Goal: Navigation & Orientation: Find specific page/section

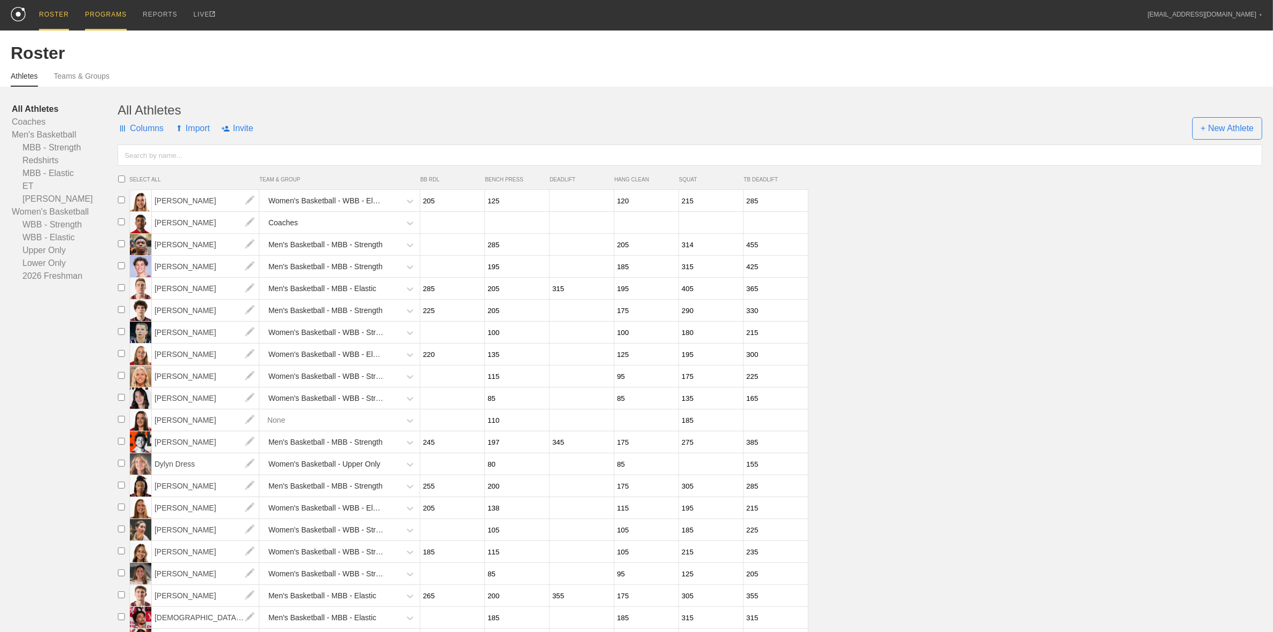
click at [97, 12] on div "PROGRAMS" at bounding box center [106, 15] width 42 height 30
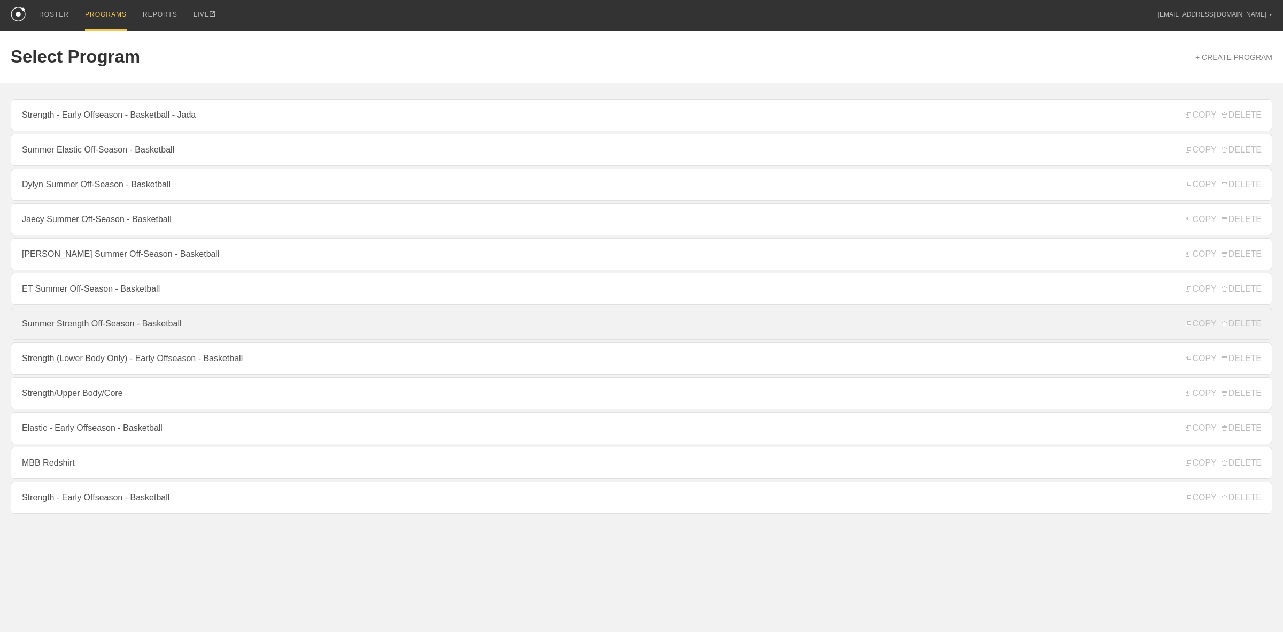
click at [72, 326] on link "Summer Strength Off-Season - Basketball" at bounding box center [642, 323] width 1262 height 32
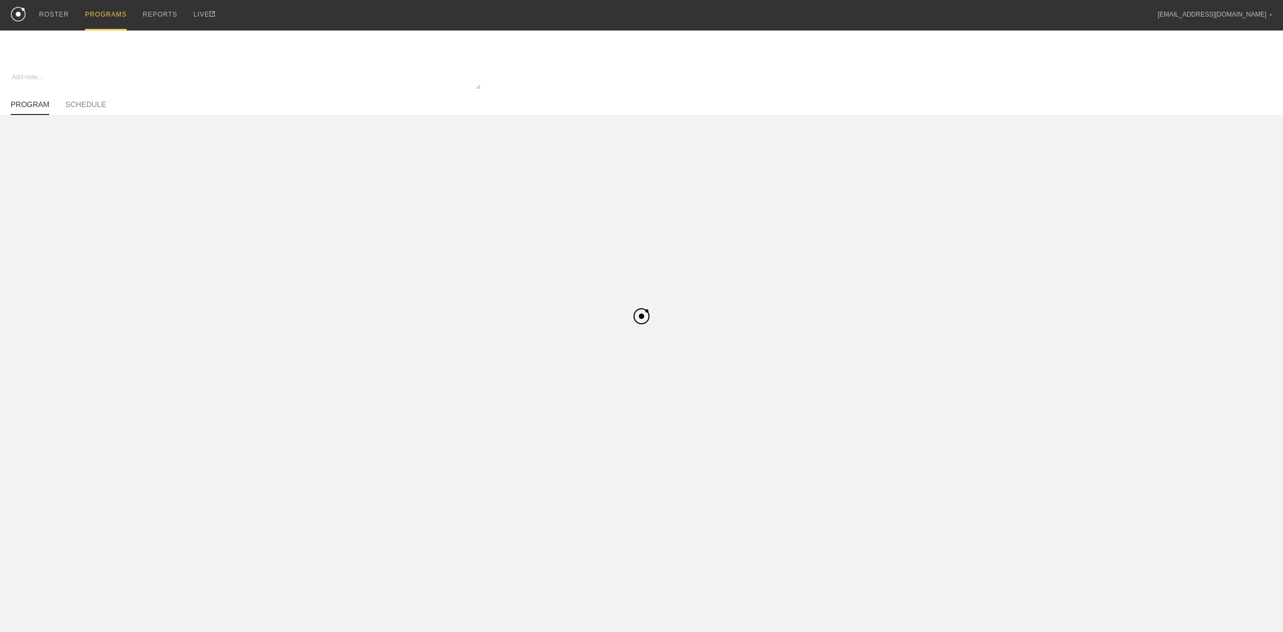
type textarea "x"
type input "Summer Strength Off-Season - Basketball"
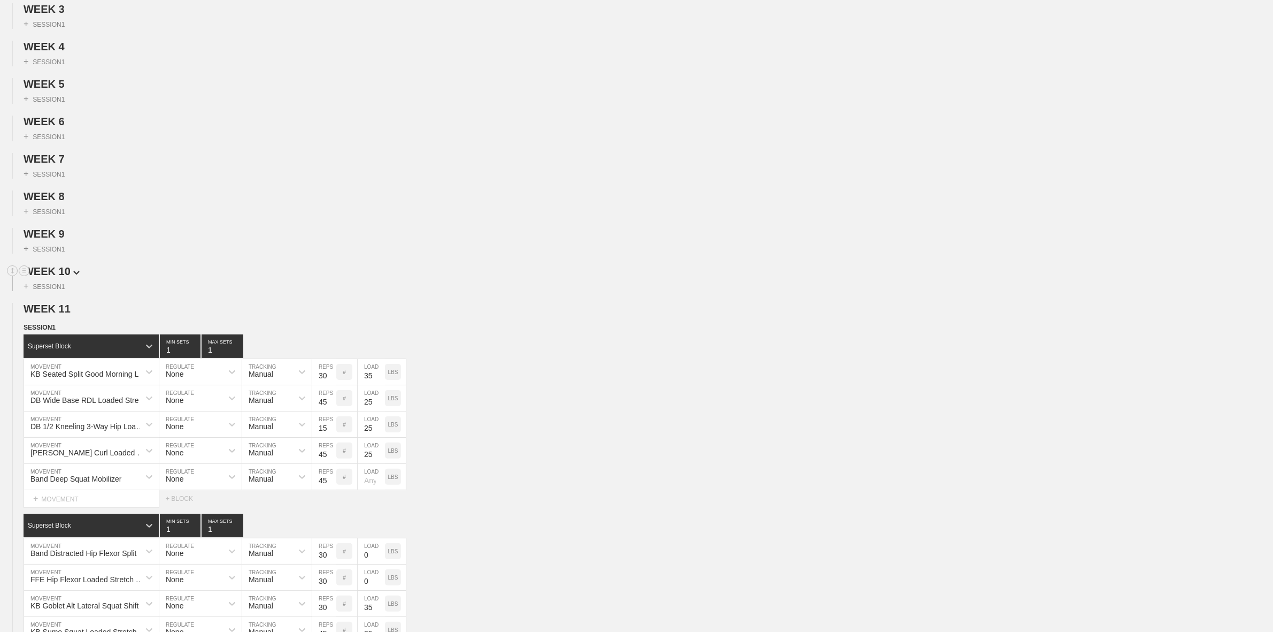
scroll to position [201, 0]
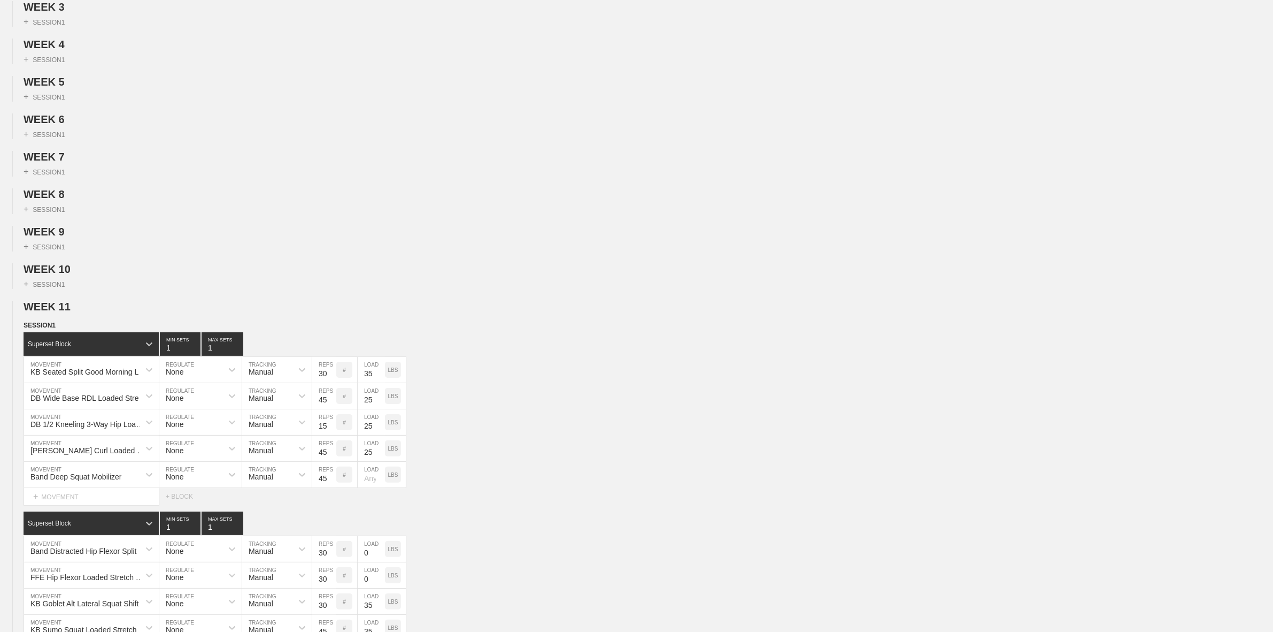
click at [65, 312] on span "WEEK 11" at bounding box center [52, 307] width 56 height 12
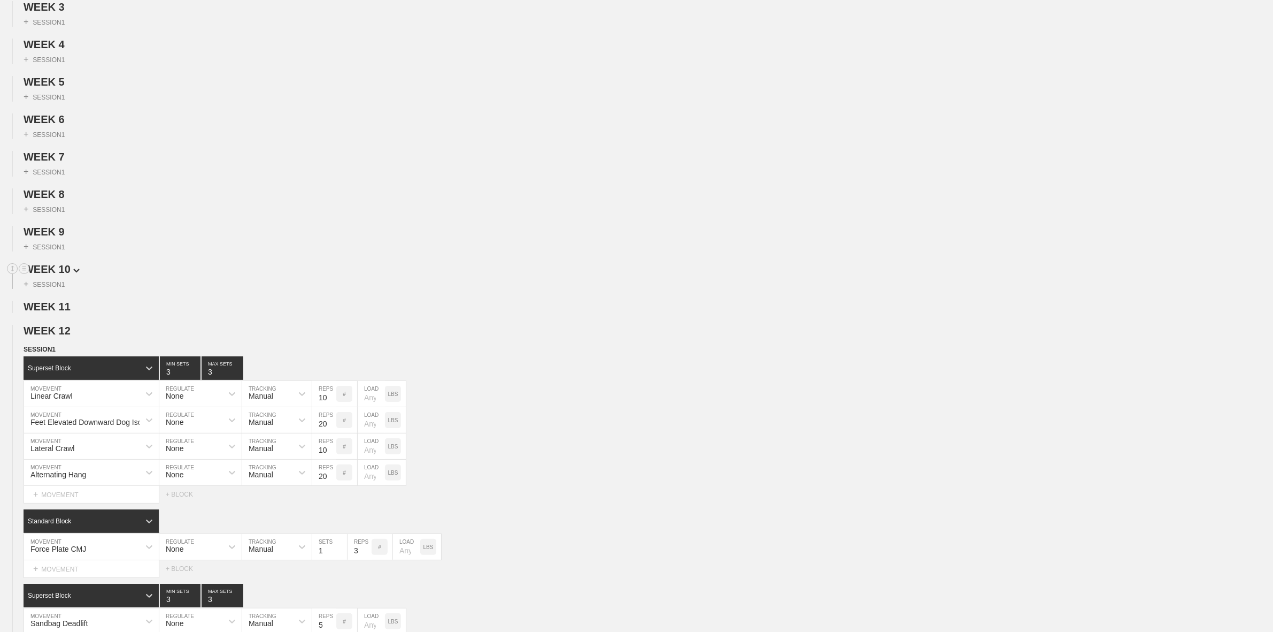
click at [59, 275] on span "WEEK 10" at bounding box center [52, 269] width 56 height 12
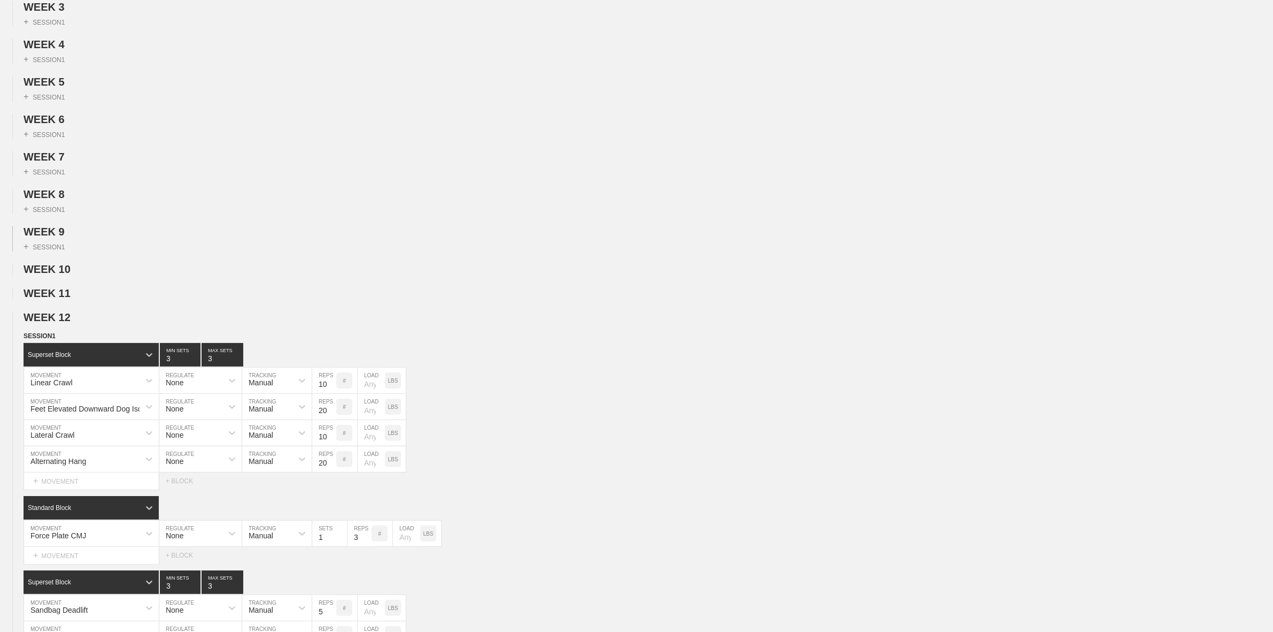
click at [49, 247] on div "+ SESSION 1" at bounding box center [636, 244] width 1273 height 13
click at [50, 237] on span "WEEK 9" at bounding box center [49, 232] width 50 height 12
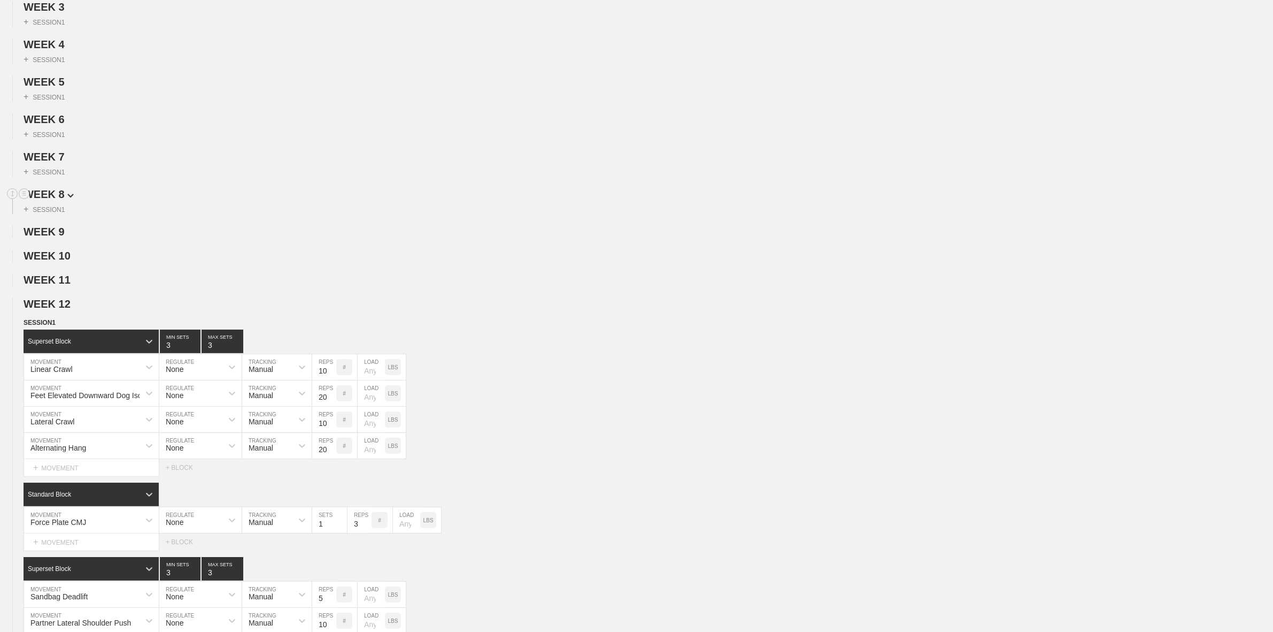
click at [52, 200] on span "WEEK 8" at bounding box center [49, 194] width 50 height 12
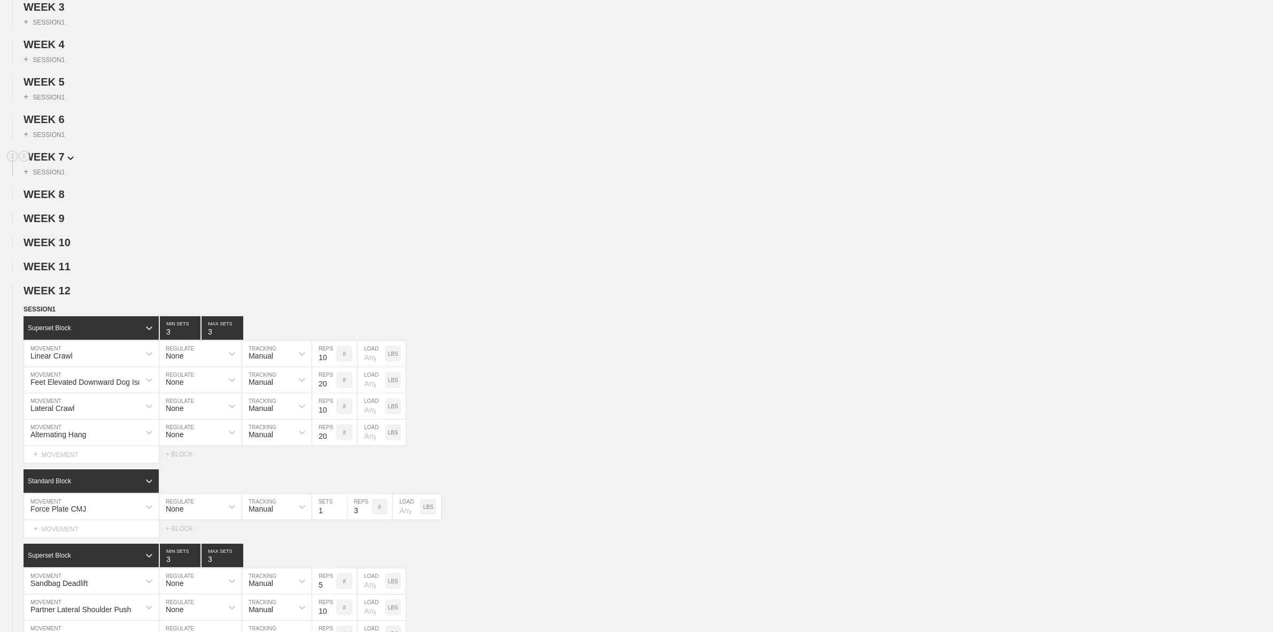
click at [56, 161] on span "WEEK 7" at bounding box center [49, 157] width 50 height 12
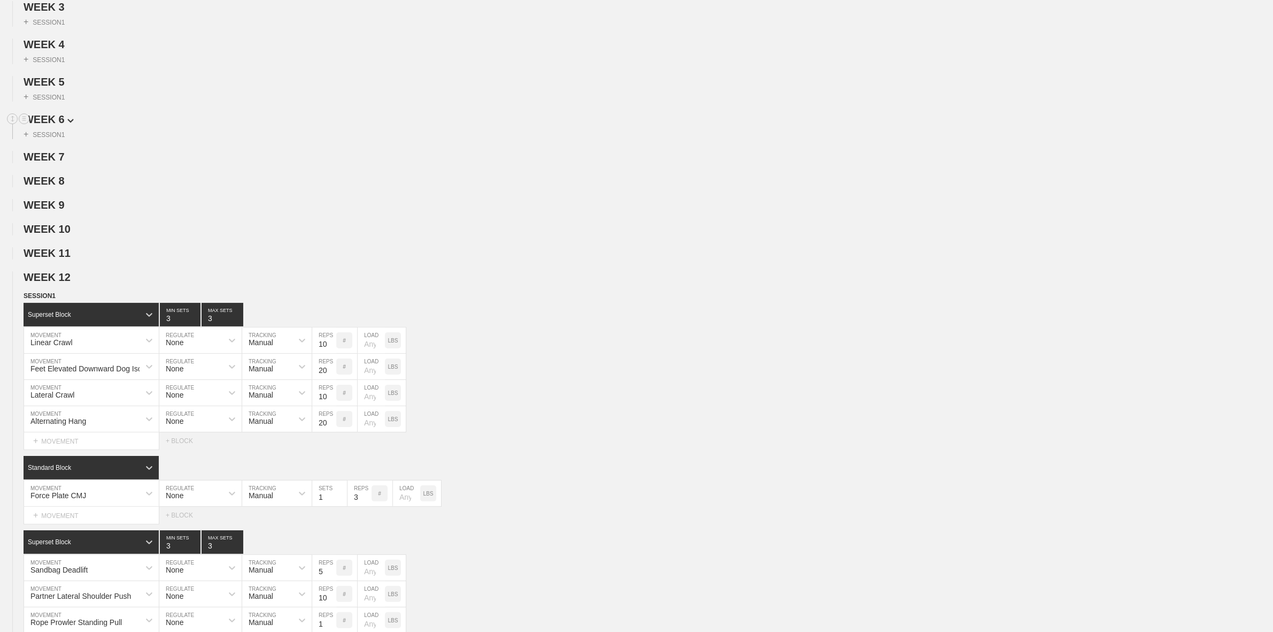
click at [57, 121] on span "WEEK 6" at bounding box center [49, 119] width 50 height 12
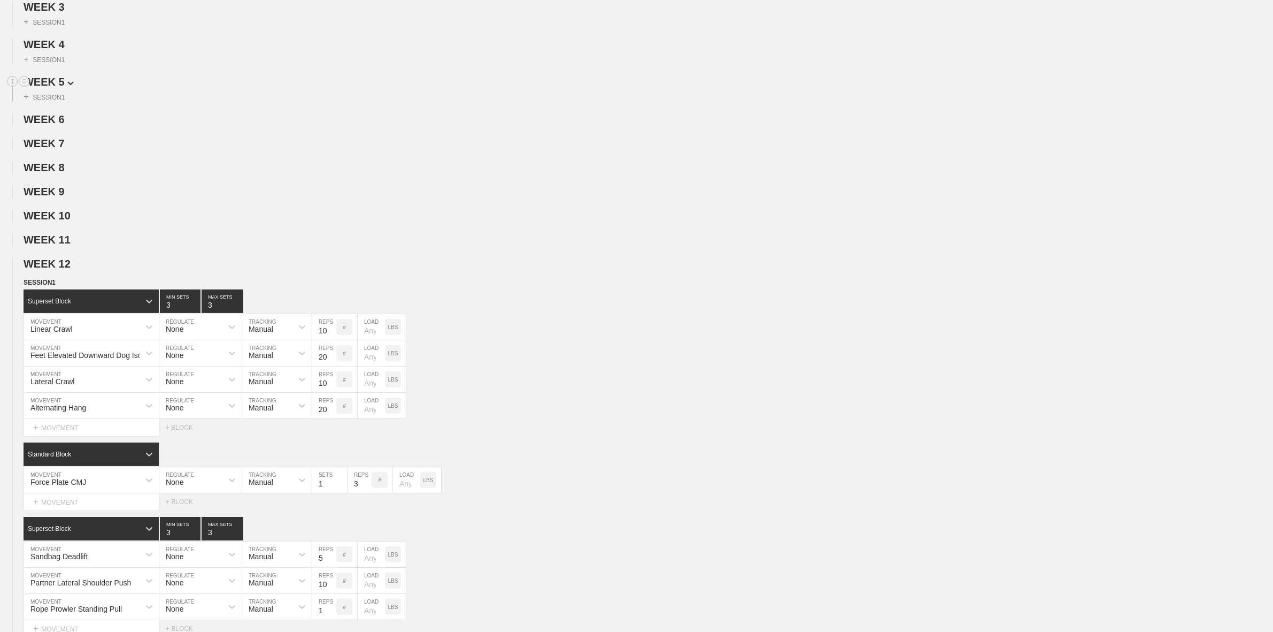
click at [53, 87] on span "WEEK 5" at bounding box center [49, 82] width 50 height 12
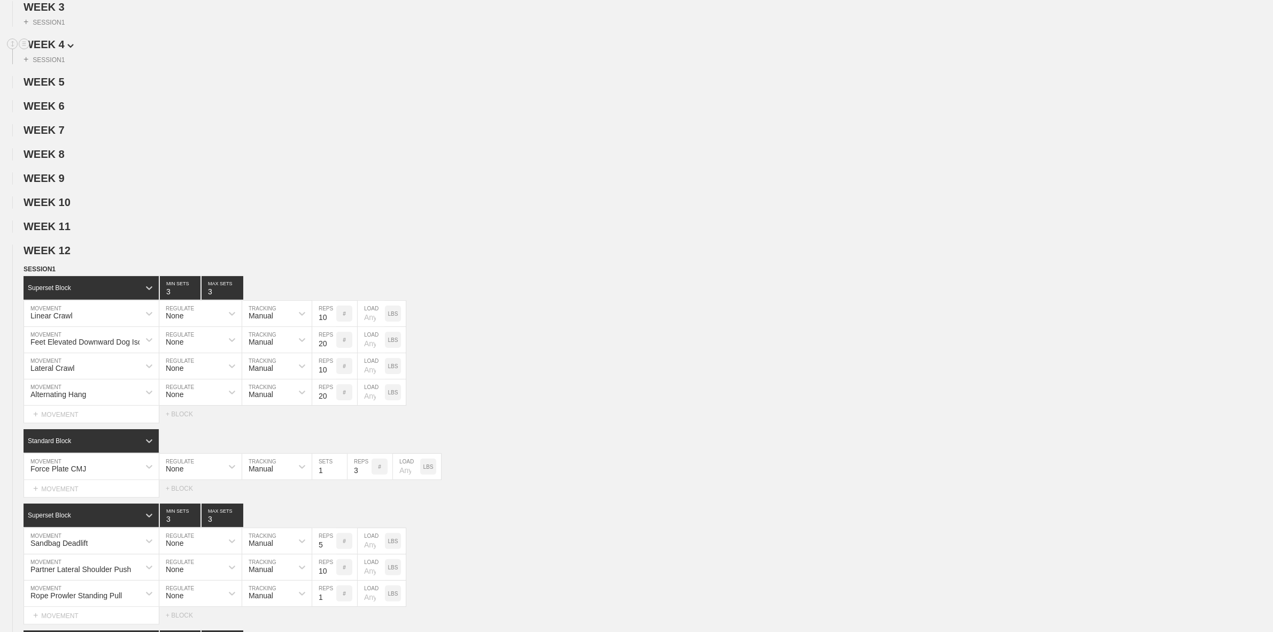
click at [60, 48] on span "WEEK 4" at bounding box center [49, 45] width 50 height 12
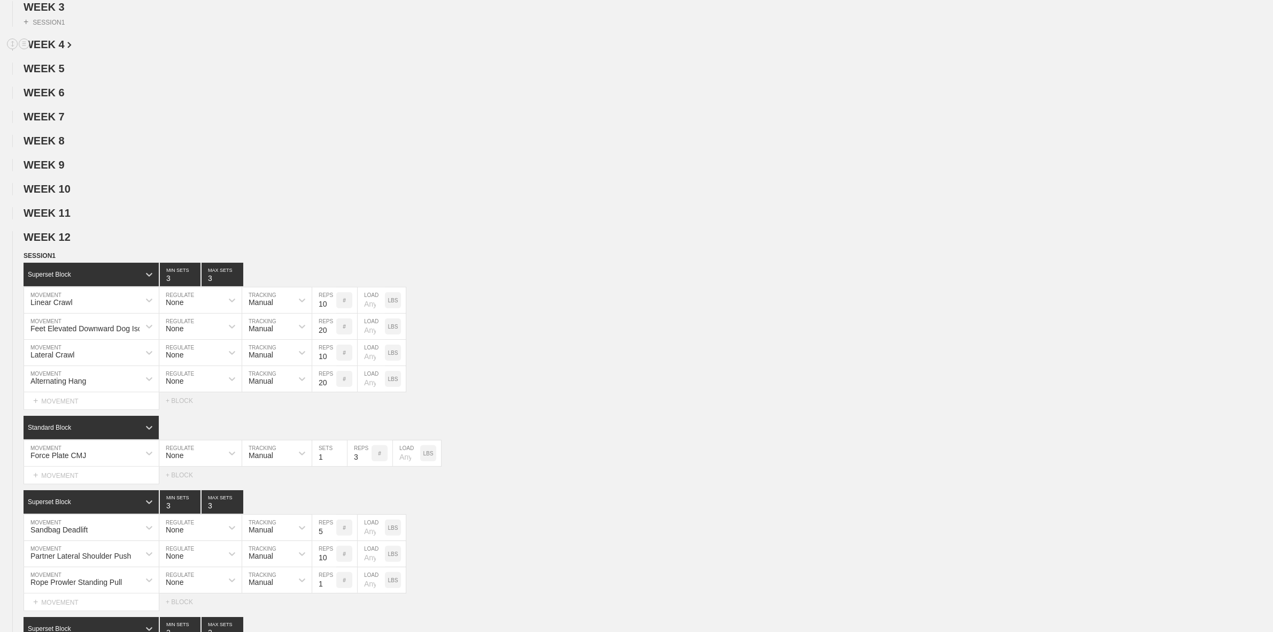
scroll to position [134, 0]
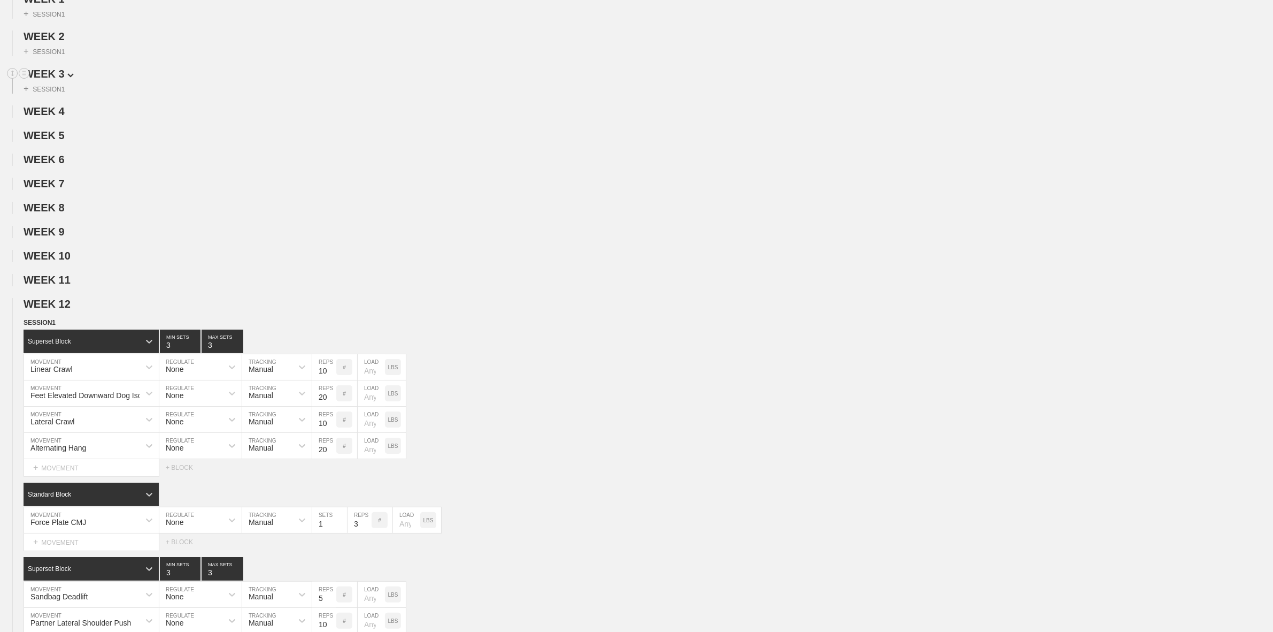
click at [54, 80] on span "WEEK 3" at bounding box center [49, 74] width 50 height 12
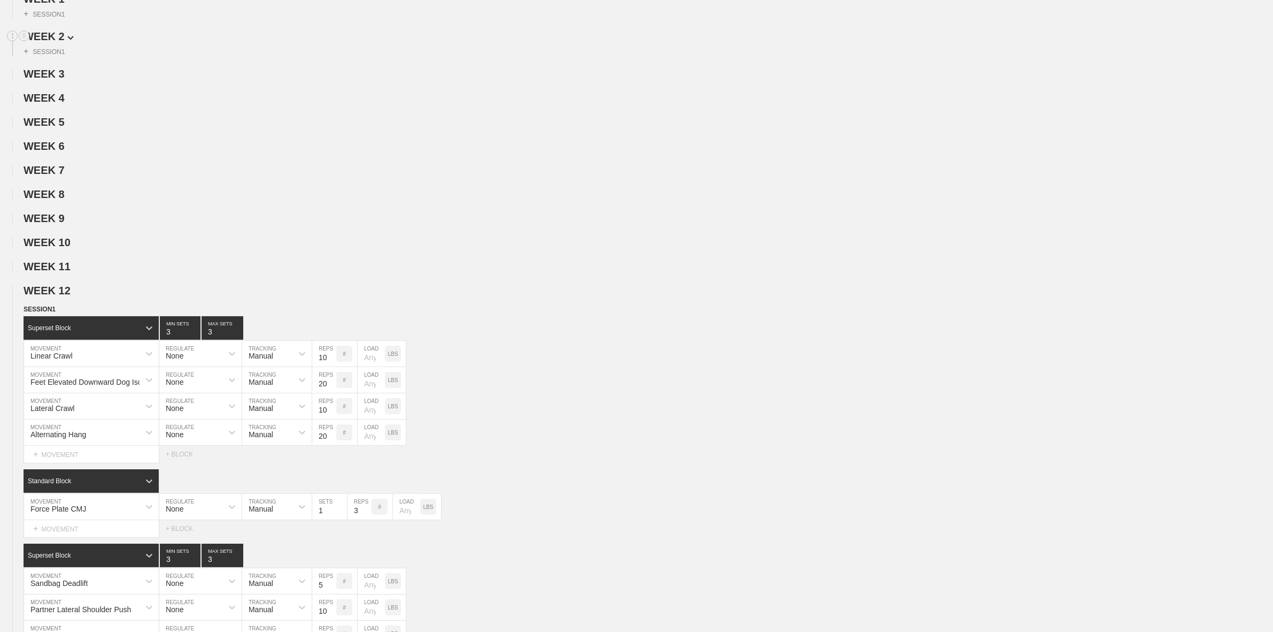
click at [58, 42] on span "WEEK 2" at bounding box center [49, 36] width 50 height 12
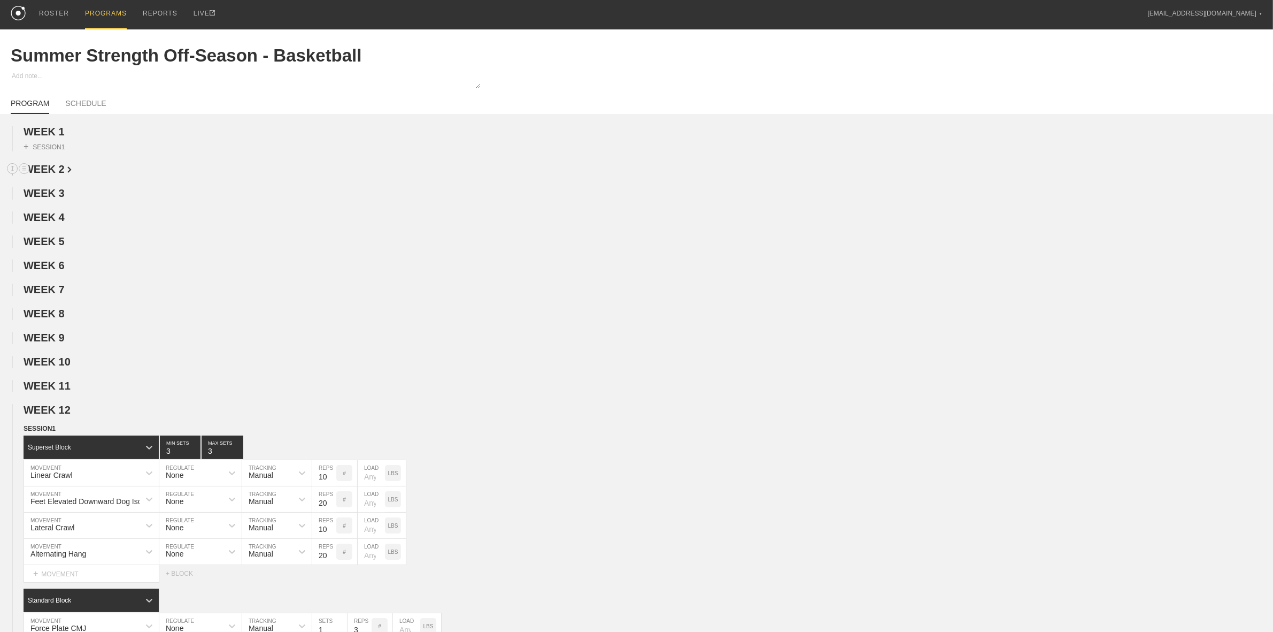
scroll to position [0, 0]
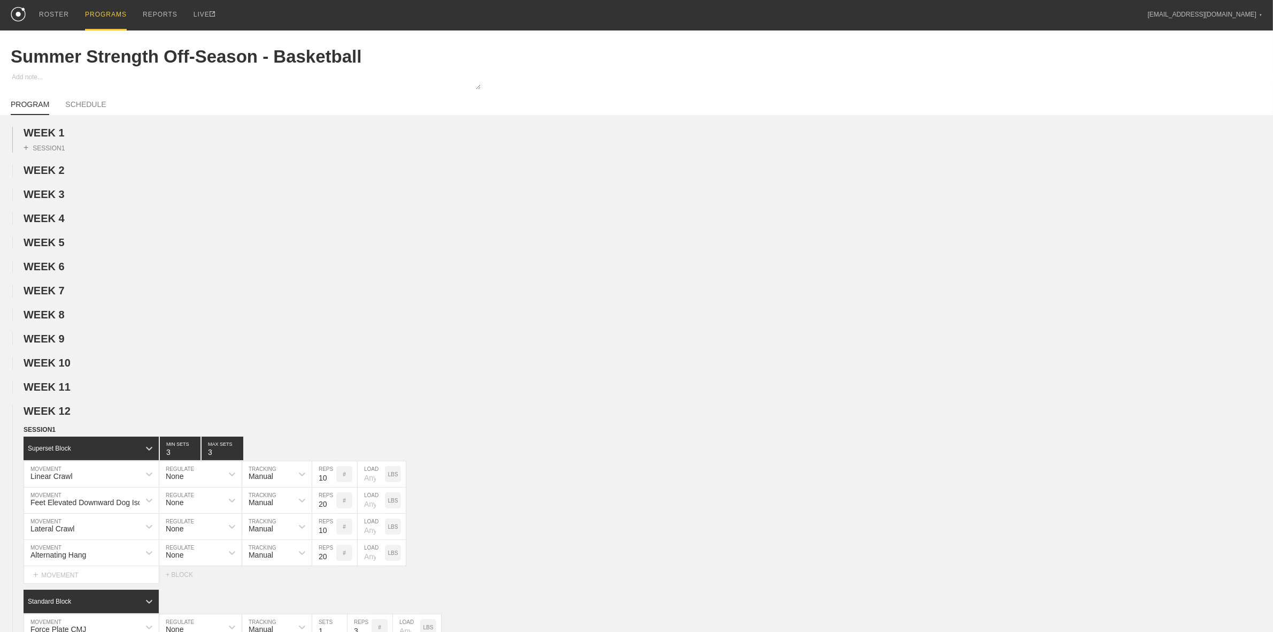
click at [52, 143] on div "+ SESSION 1" at bounding box center [636, 145] width 1273 height 13
click at [57, 130] on span "WEEK 1" at bounding box center [49, 133] width 50 height 12
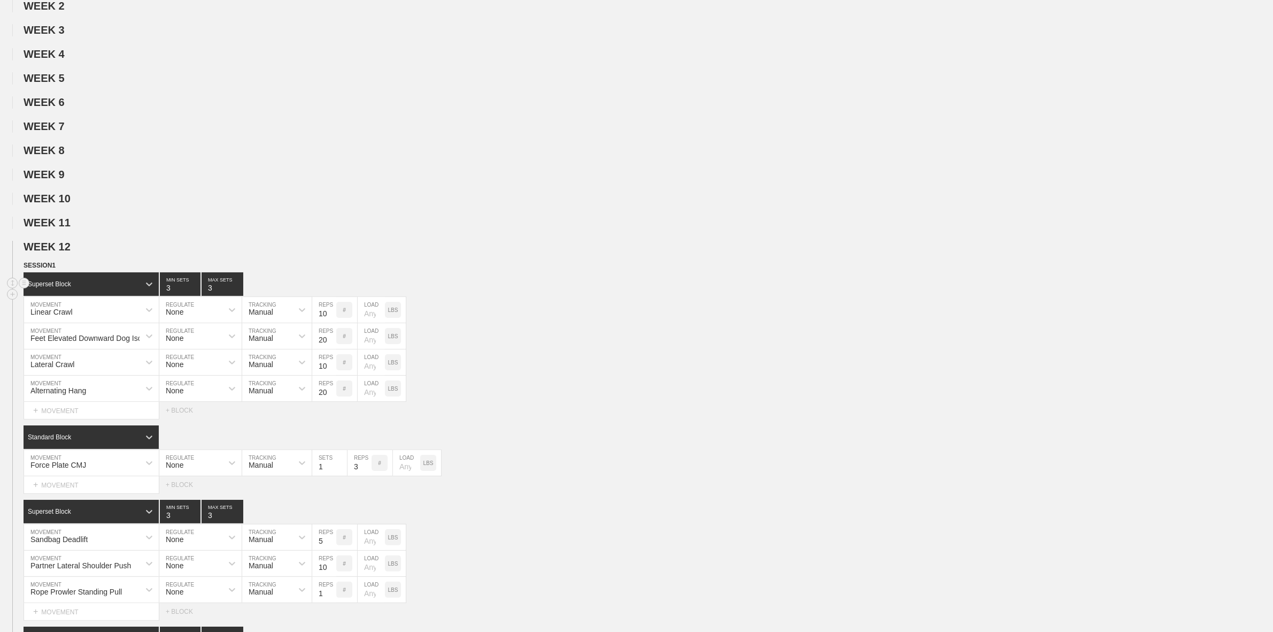
scroll to position [201, 0]
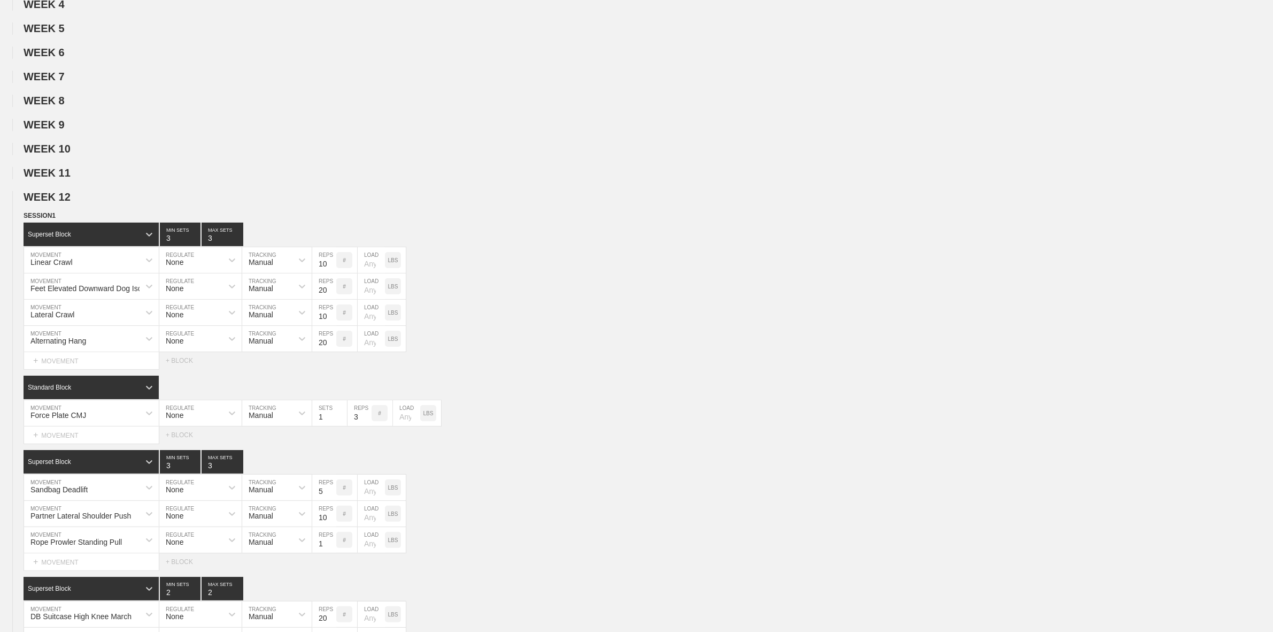
click at [59, 201] on span "WEEK 12" at bounding box center [52, 197] width 56 height 12
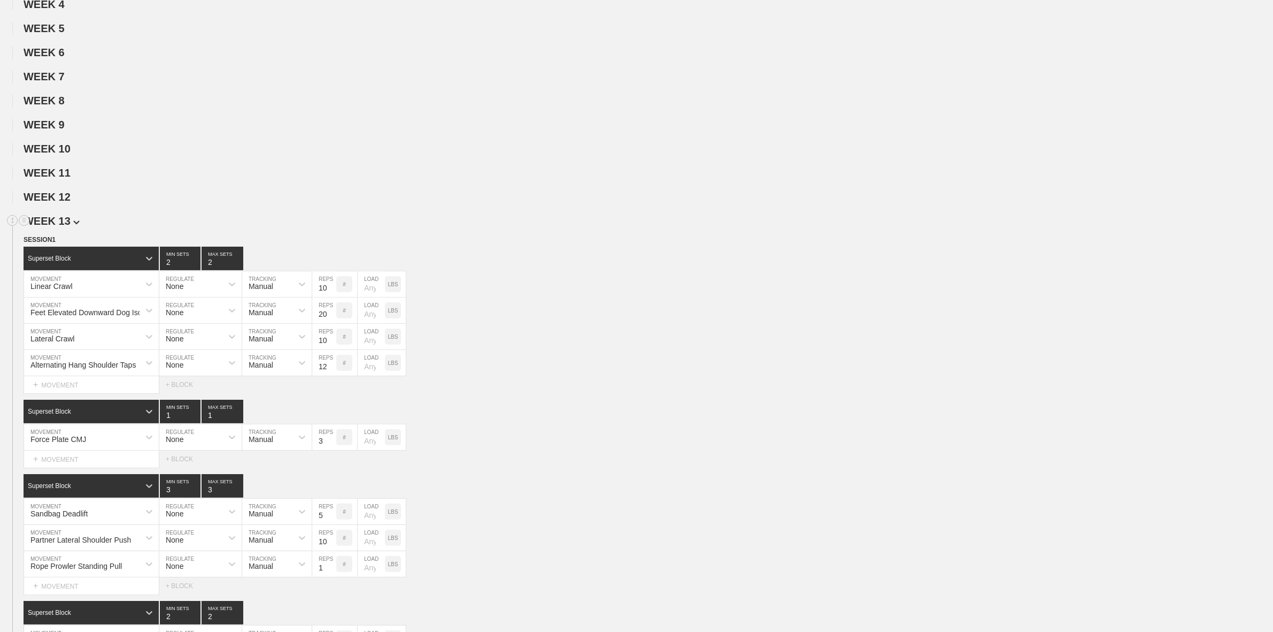
click at [57, 226] on span "WEEK 13" at bounding box center [52, 221] width 56 height 12
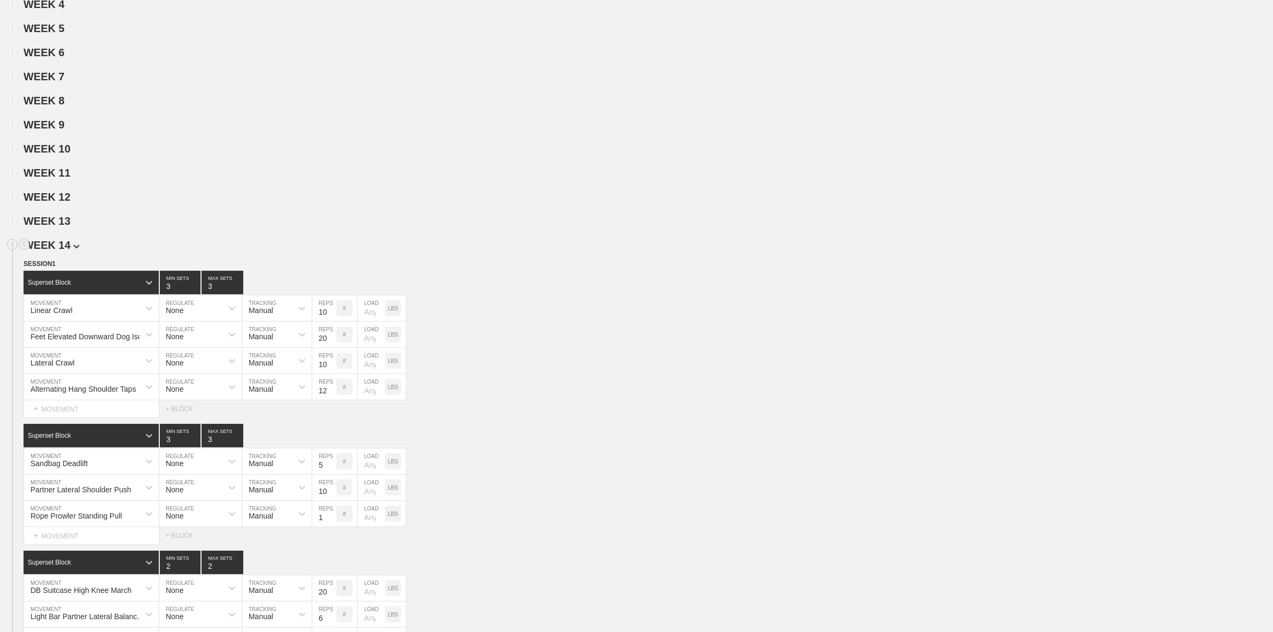
click at [60, 251] on span "WEEK 14" at bounding box center [52, 245] width 56 height 12
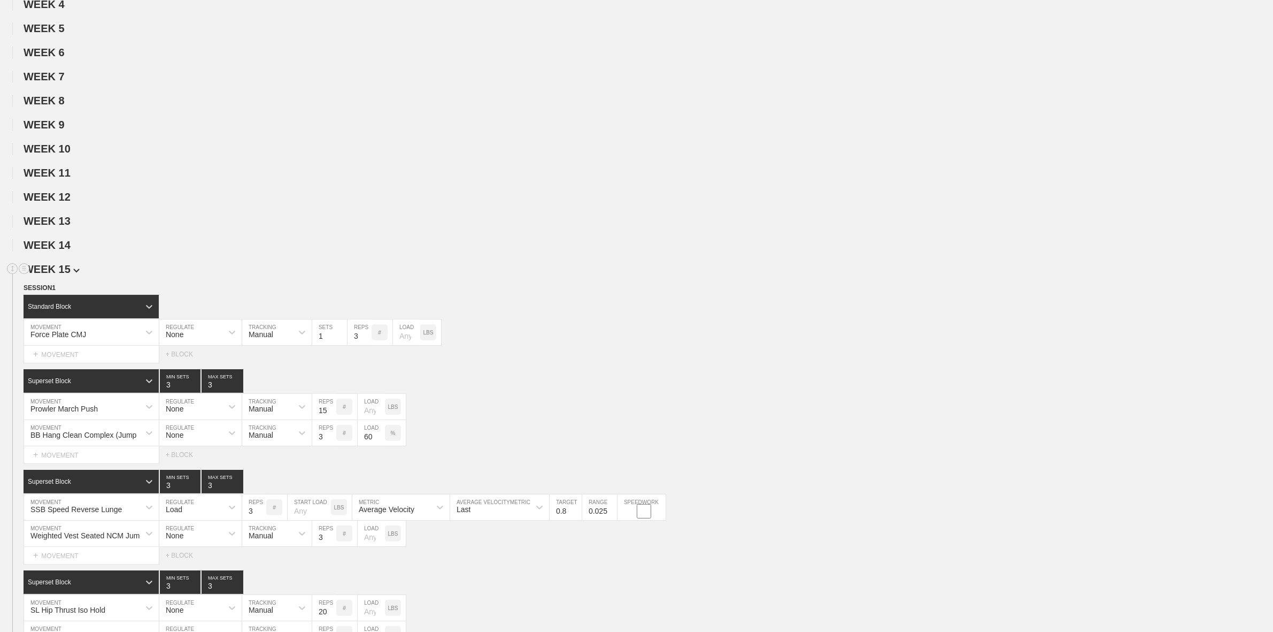
click at [60, 275] on span "WEEK 15" at bounding box center [52, 269] width 56 height 12
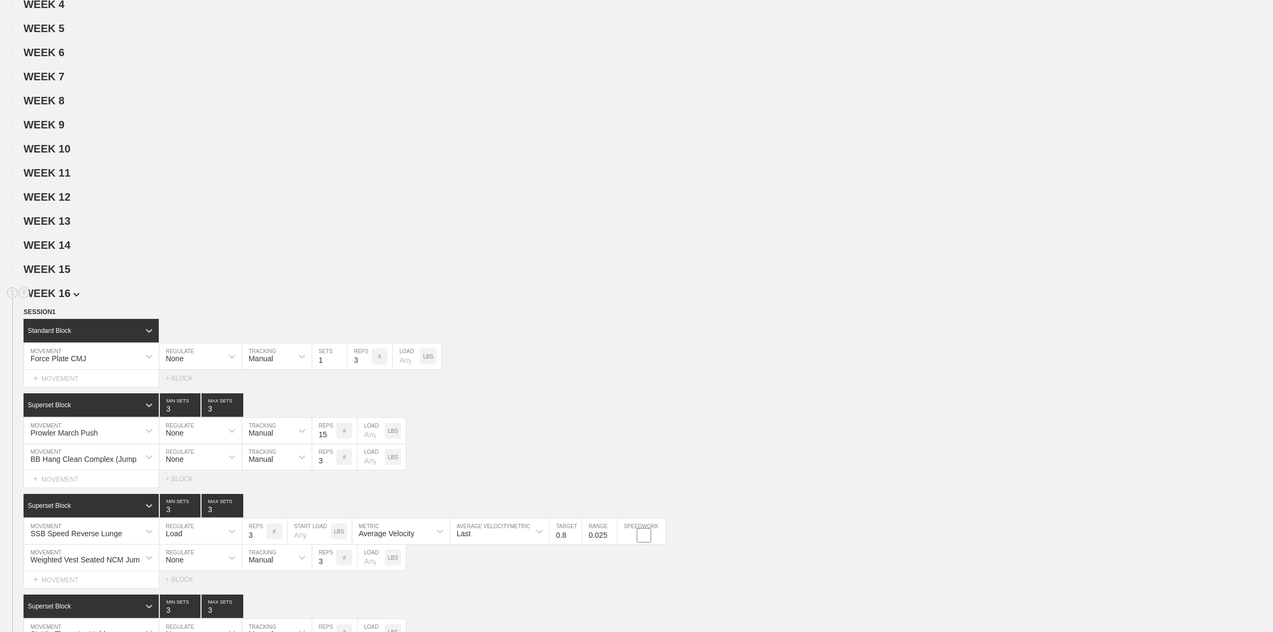
click at [58, 299] on span "WEEK 16" at bounding box center [52, 293] width 56 height 12
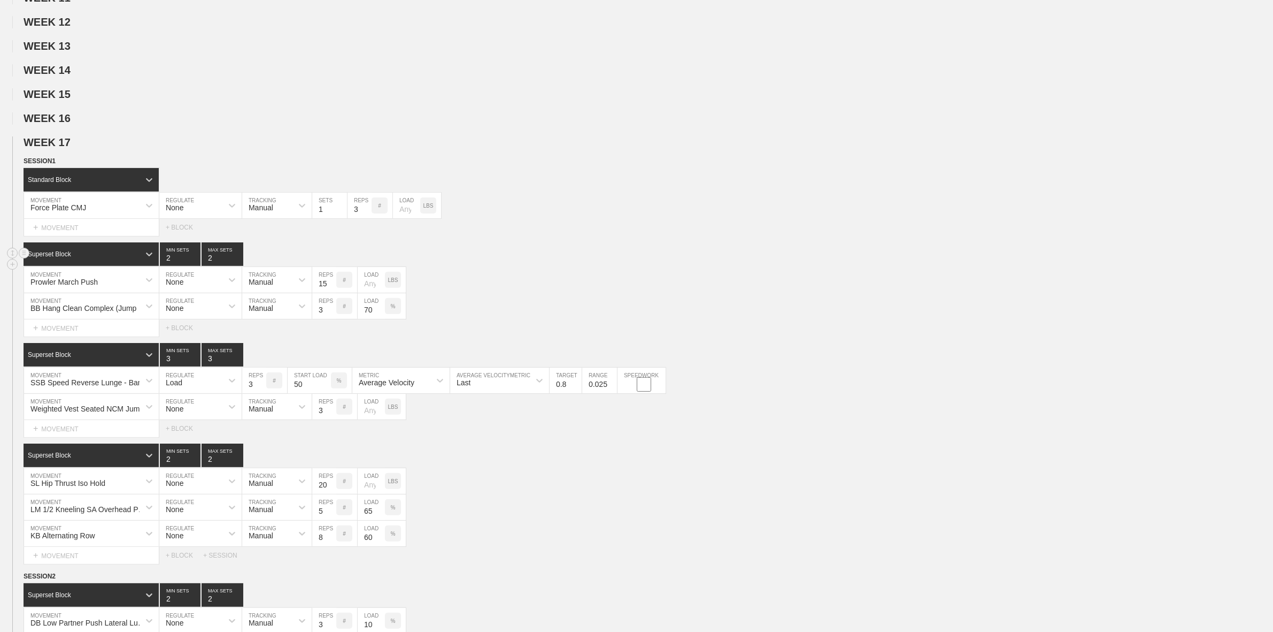
scroll to position [468, 0]
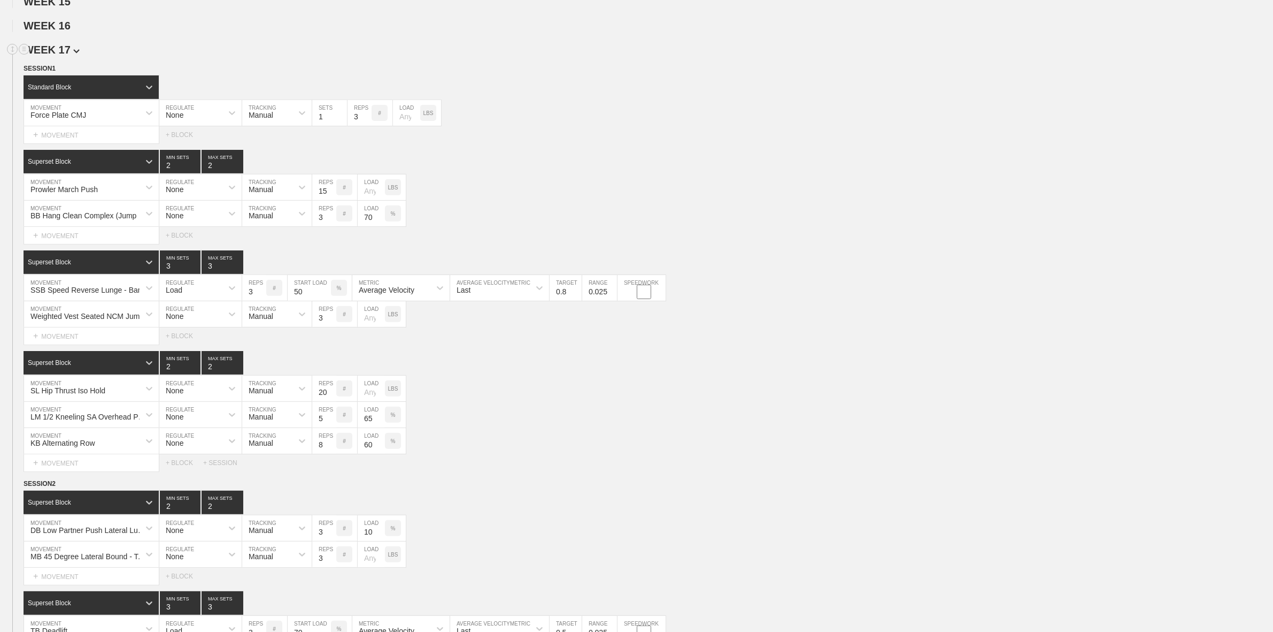
click at [60, 56] on span "WEEK 17" at bounding box center [52, 50] width 56 height 12
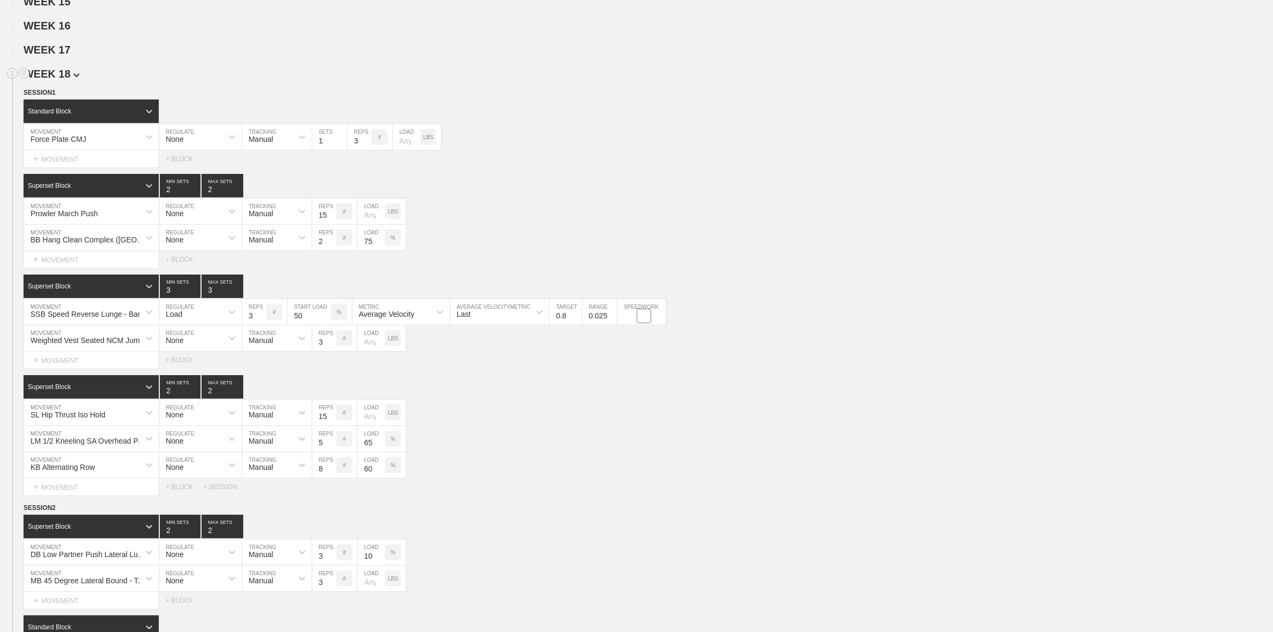
click at [67, 79] on span "WEEK 18" at bounding box center [52, 74] width 56 height 12
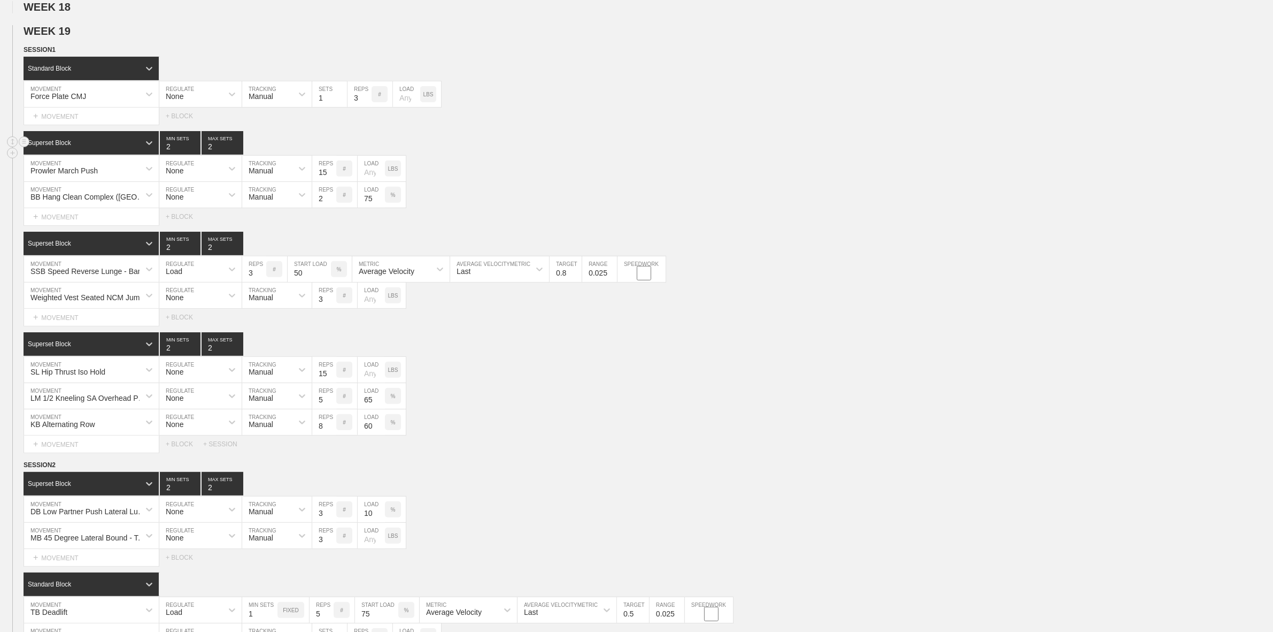
scroll to position [0, 0]
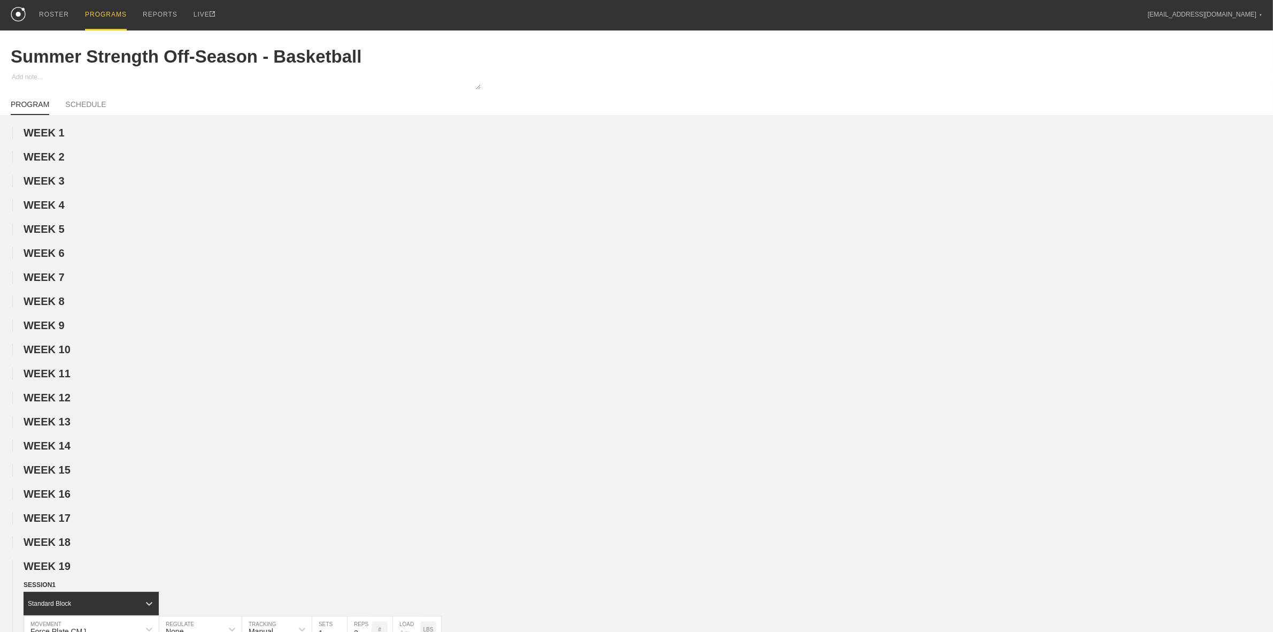
click at [111, 9] on div "PROGRAMS" at bounding box center [106, 15] width 42 height 30
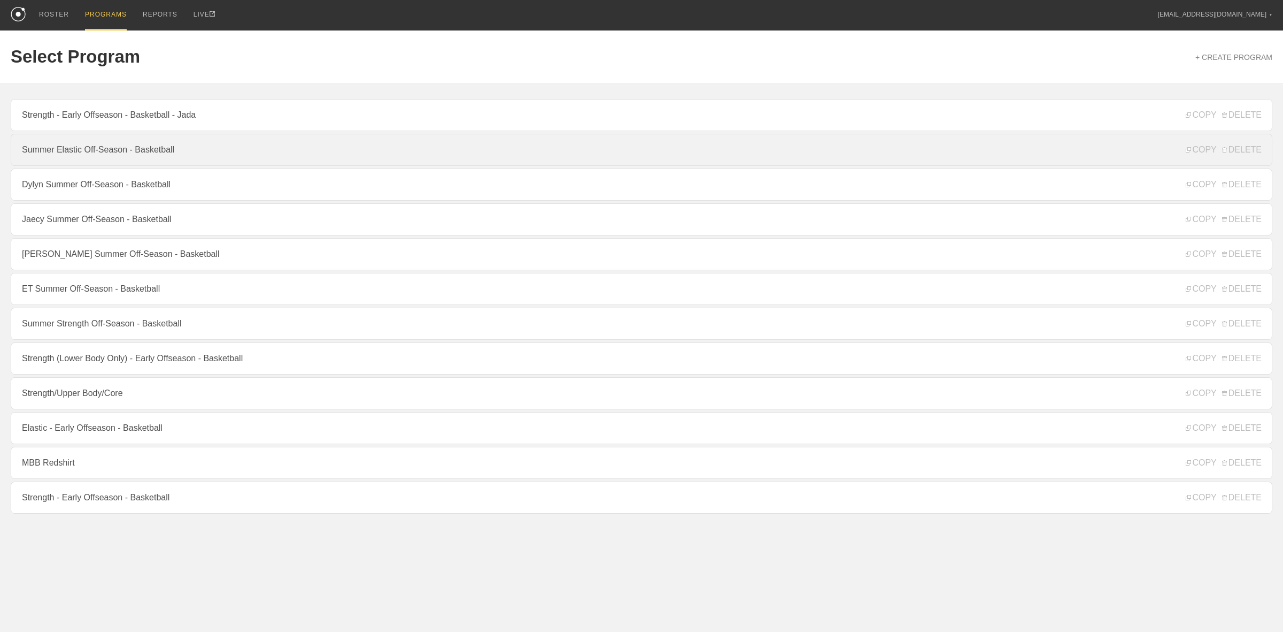
click at [98, 154] on link "Summer Elastic Off-Season - Basketball" at bounding box center [642, 150] width 1262 height 32
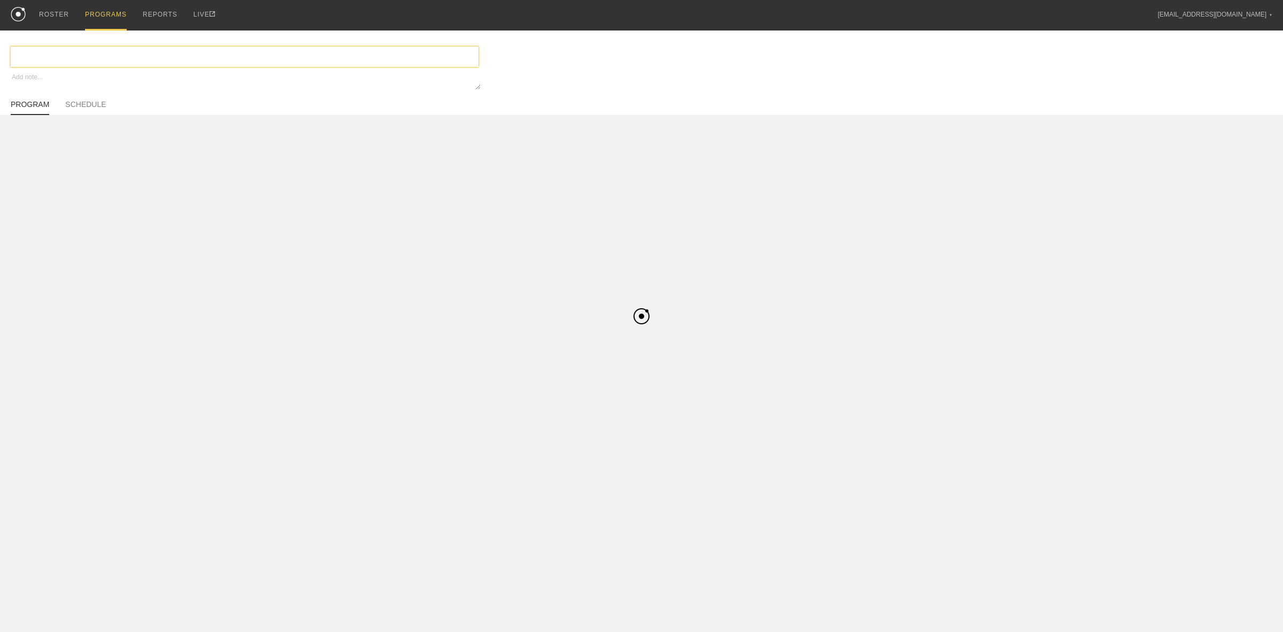
type textarea "x"
type input "Summer Elastic Off-Season - Basketball"
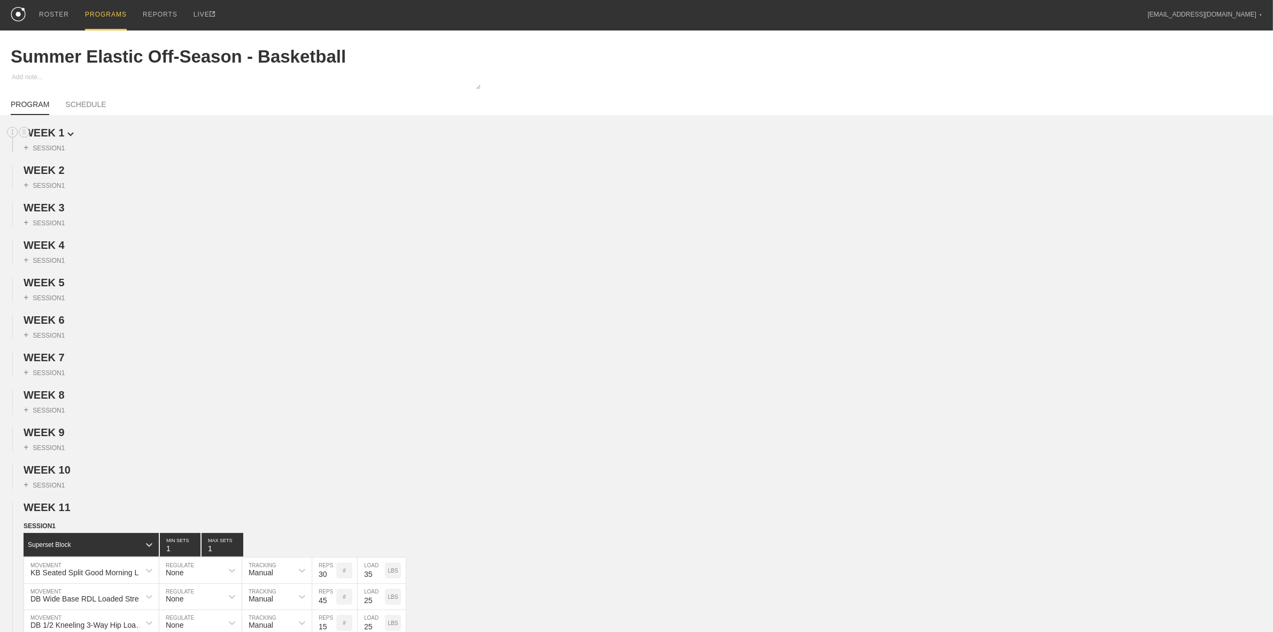
click at [40, 132] on span "WEEK 1" at bounding box center [49, 133] width 50 height 12
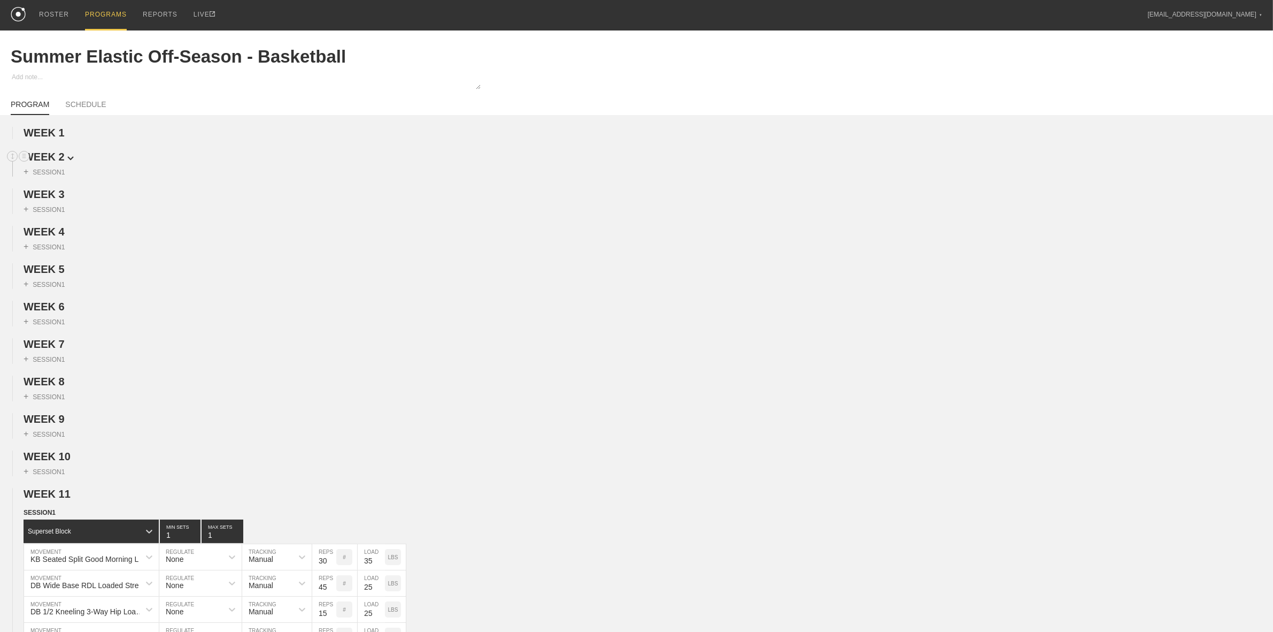
click at [50, 160] on span "WEEK 2" at bounding box center [49, 157] width 50 height 12
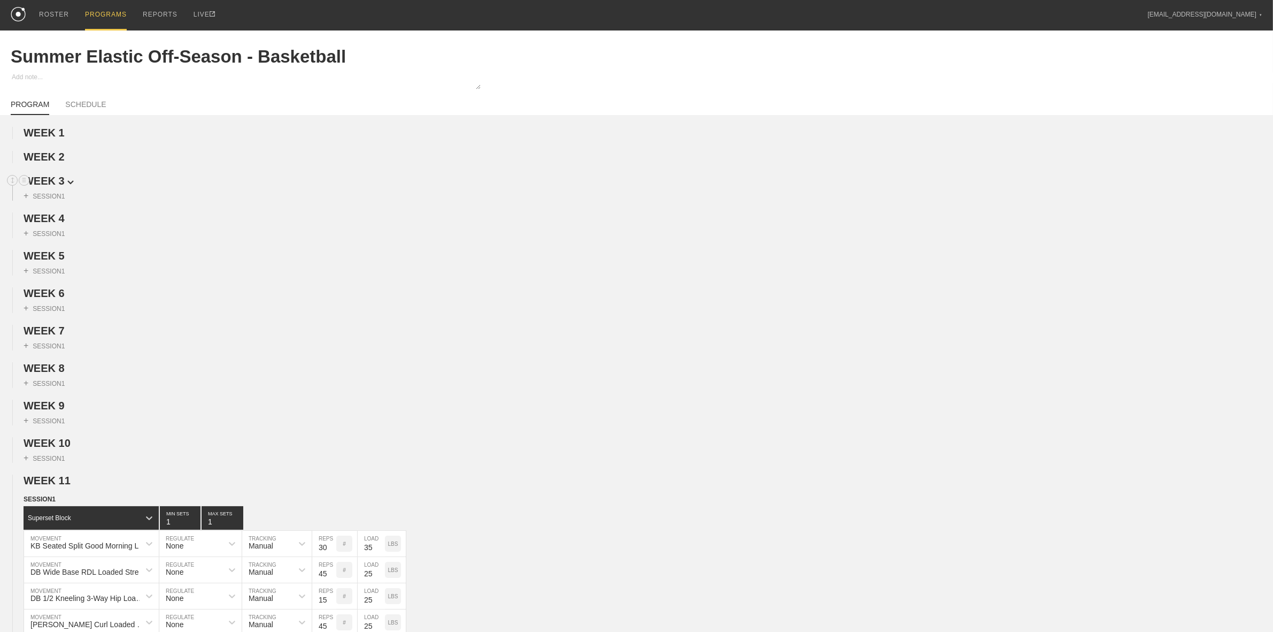
click at [45, 178] on span "WEEK 3" at bounding box center [49, 181] width 50 height 12
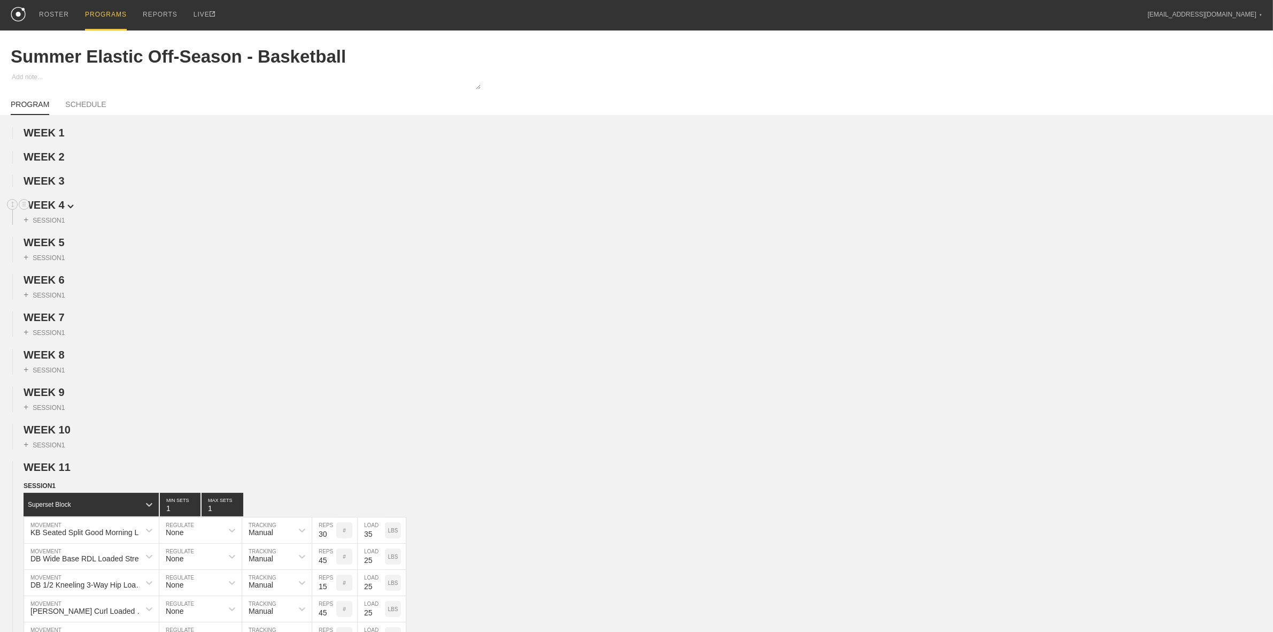
click at [46, 211] on span "WEEK 4" at bounding box center [49, 205] width 50 height 12
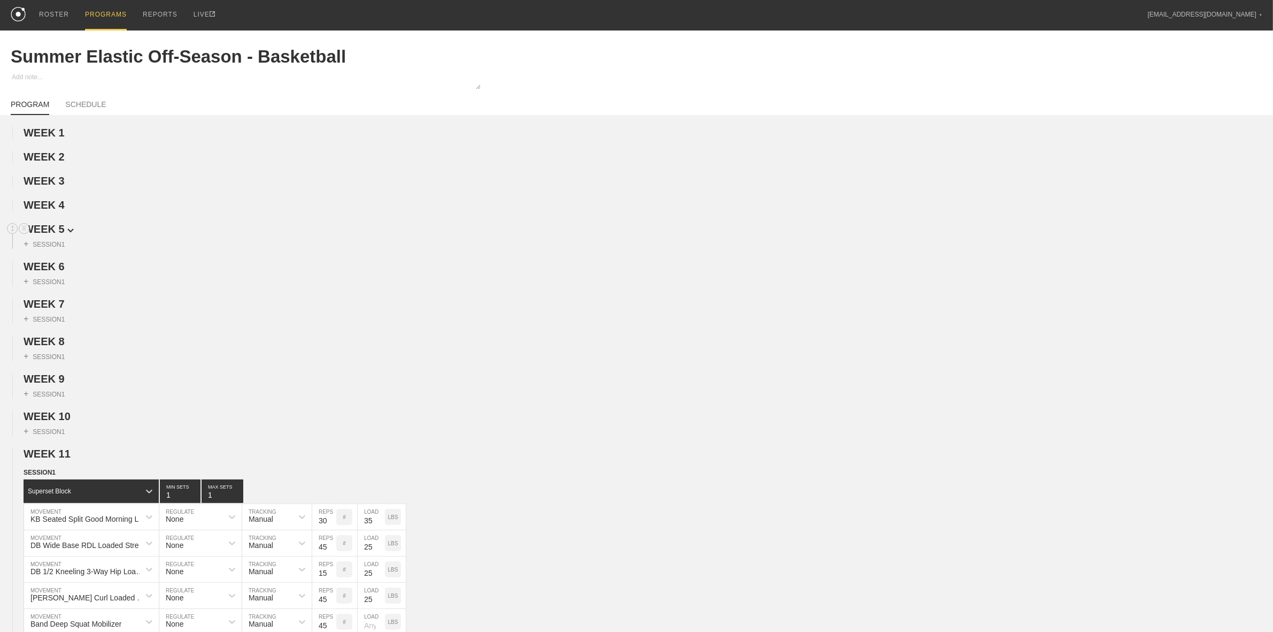
click at [49, 230] on span "WEEK 5" at bounding box center [49, 229] width 50 height 12
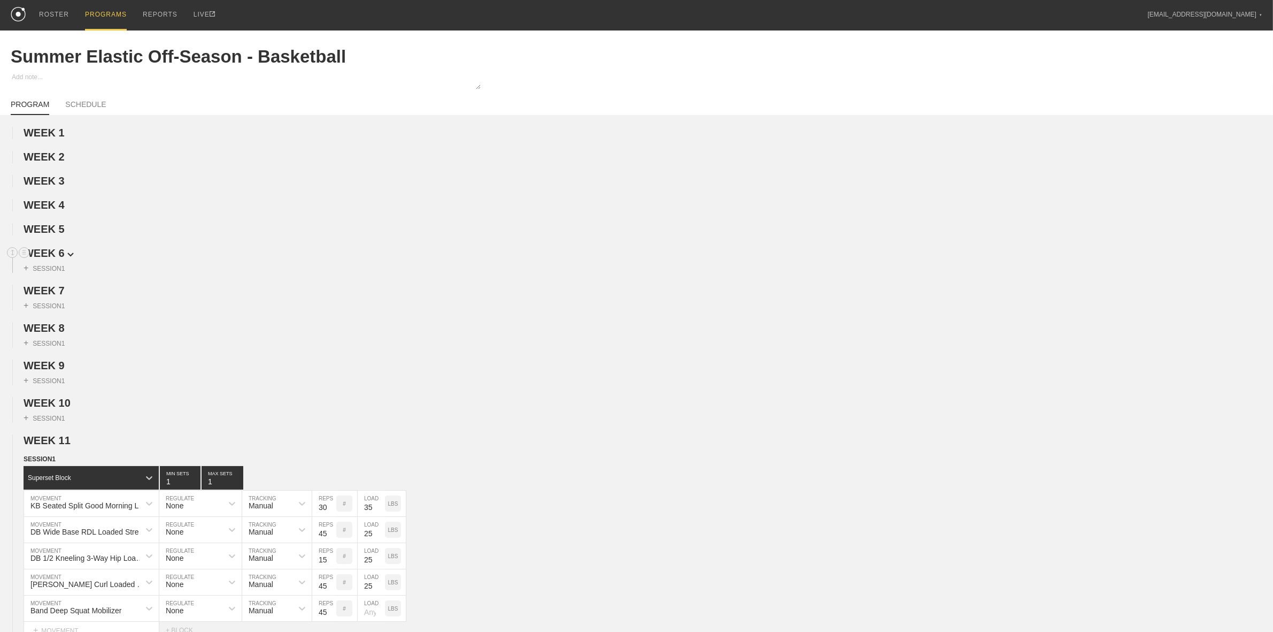
click at [48, 256] on span "WEEK 6" at bounding box center [49, 253] width 50 height 12
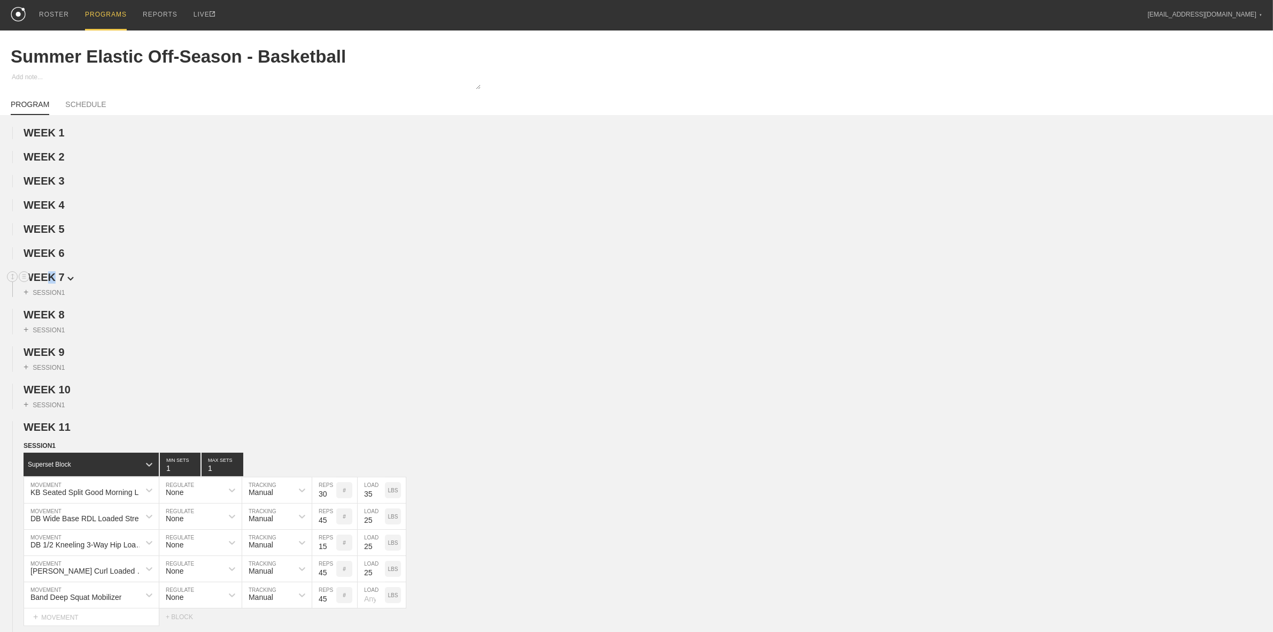
drag, startPoint x: 48, startPoint y: 277, endPoint x: 49, endPoint y: 284, distance: 7.0
click at [49, 276] on span "WEEK 7" at bounding box center [49, 277] width 50 height 12
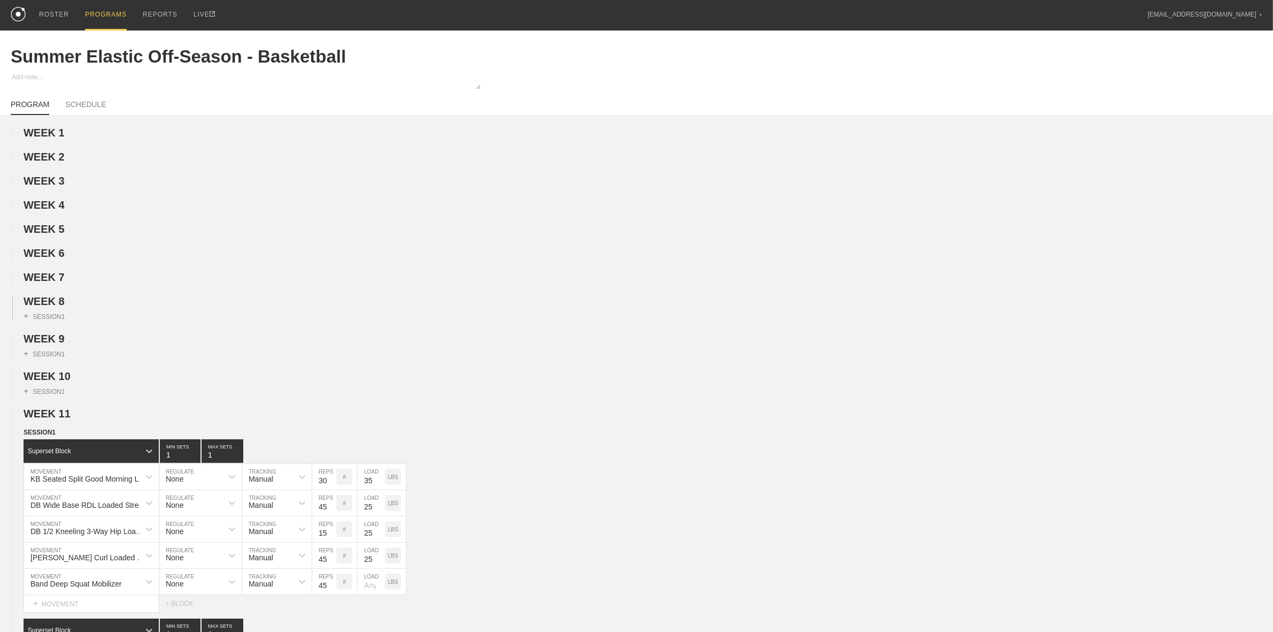
click at [45, 313] on div "+ SESSION 1" at bounding box center [636, 313] width 1273 height 13
click at [56, 307] on span "WEEK 8" at bounding box center [49, 301] width 50 height 12
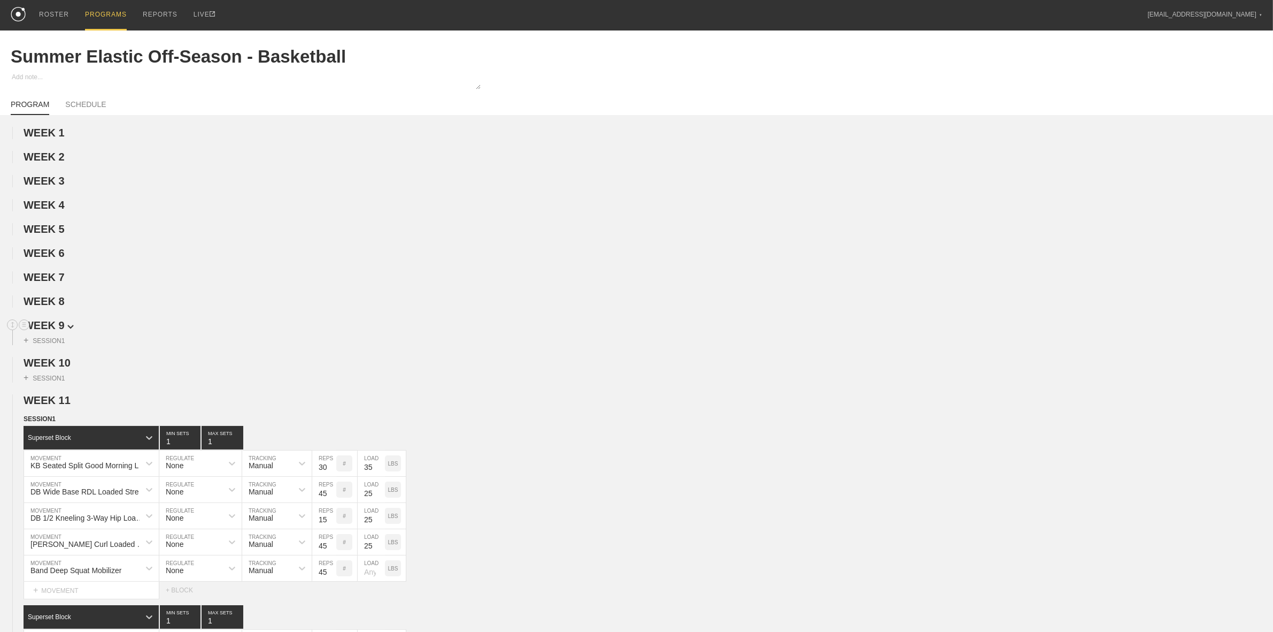
click at [47, 331] on span "WEEK 9" at bounding box center [49, 325] width 50 height 12
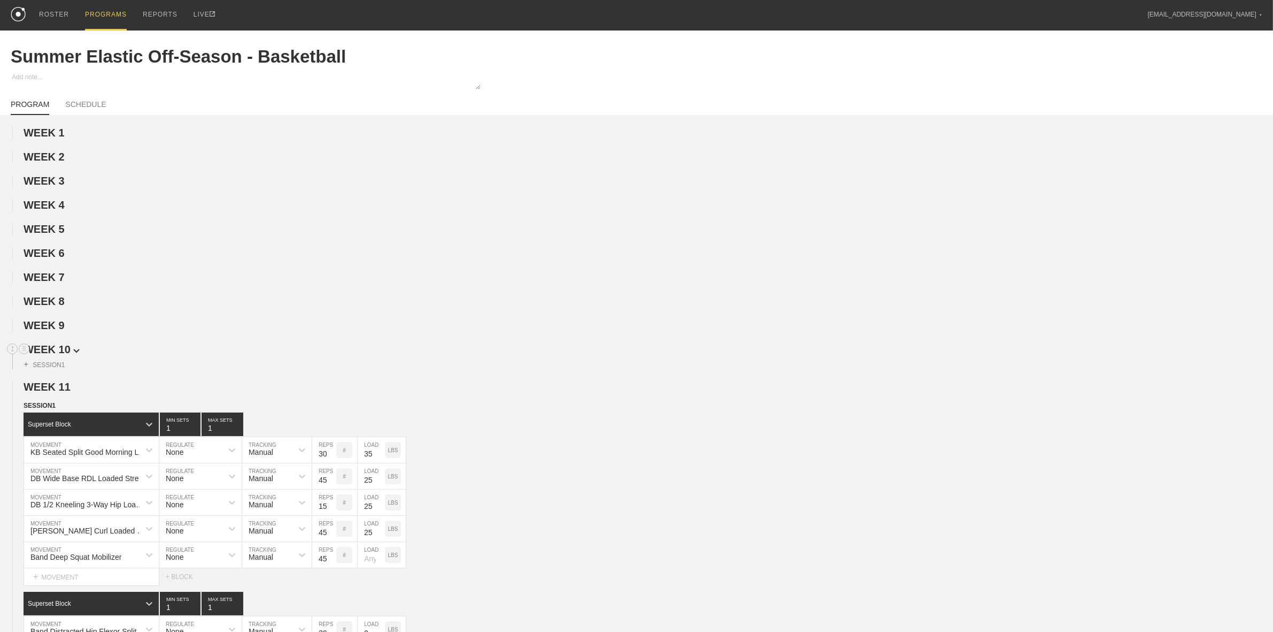
click at [50, 355] on span "WEEK 10" at bounding box center [52, 349] width 56 height 12
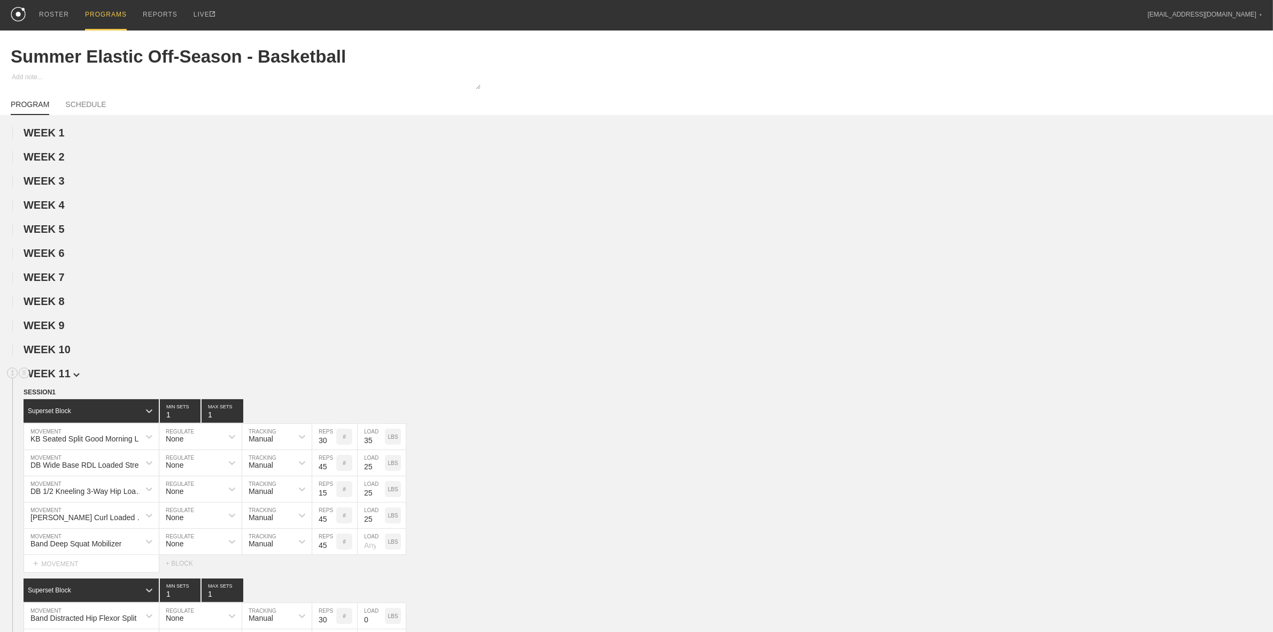
click at [55, 372] on span "WEEK 11" at bounding box center [52, 373] width 56 height 12
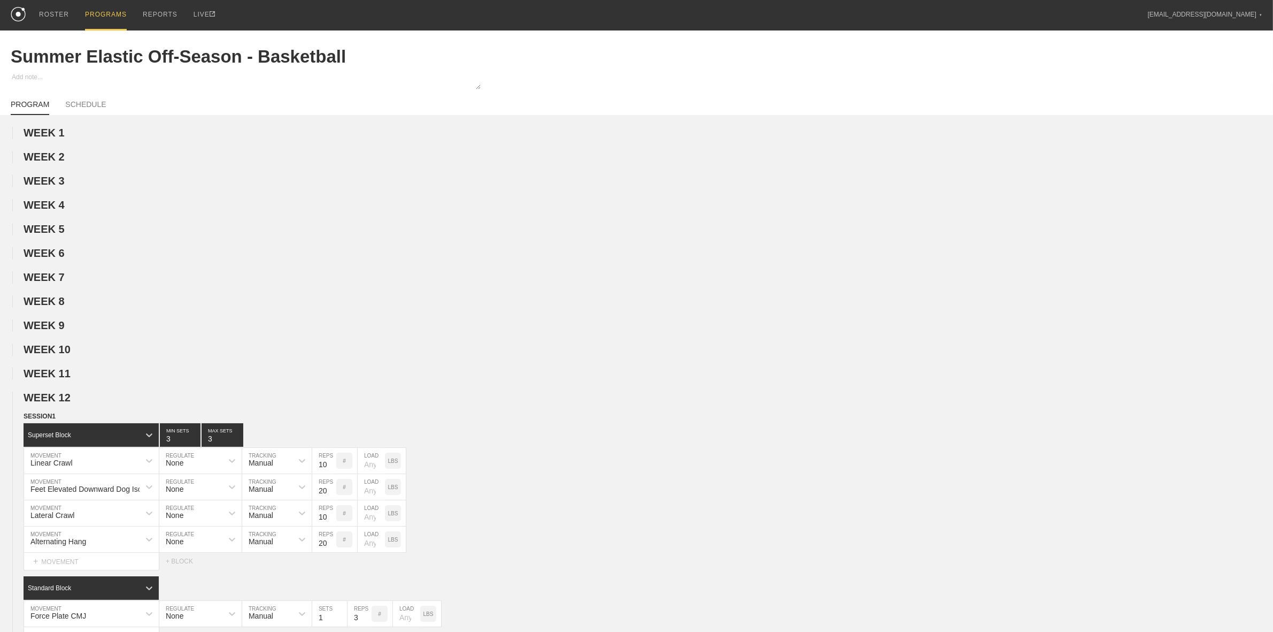
click at [51, 402] on span "WEEK 12" at bounding box center [52, 397] width 56 height 12
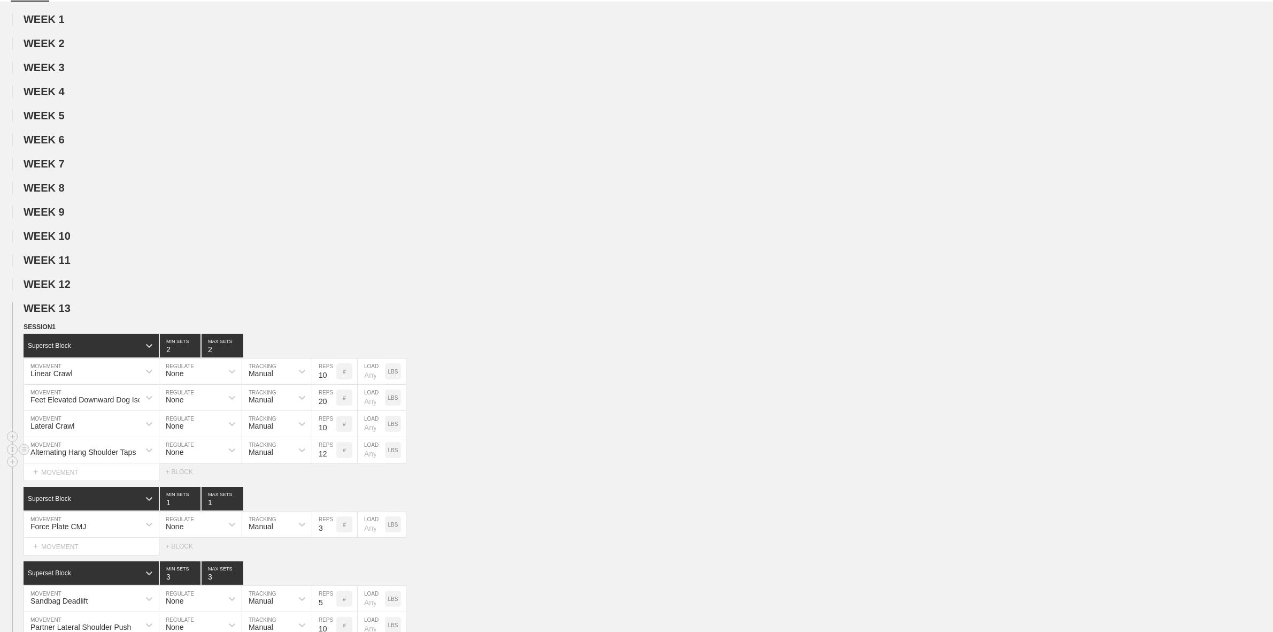
scroll to position [201, 0]
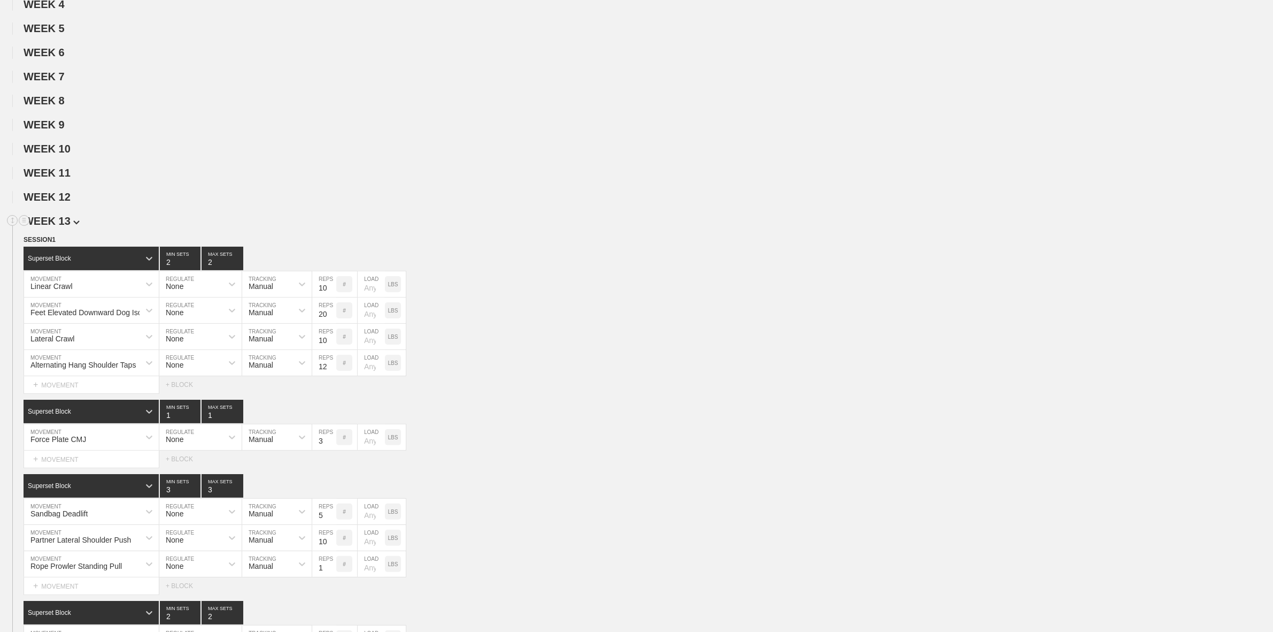
click at [57, 227] on span "WEEK 13" at bounding box center [52, 221] width 56 height 12
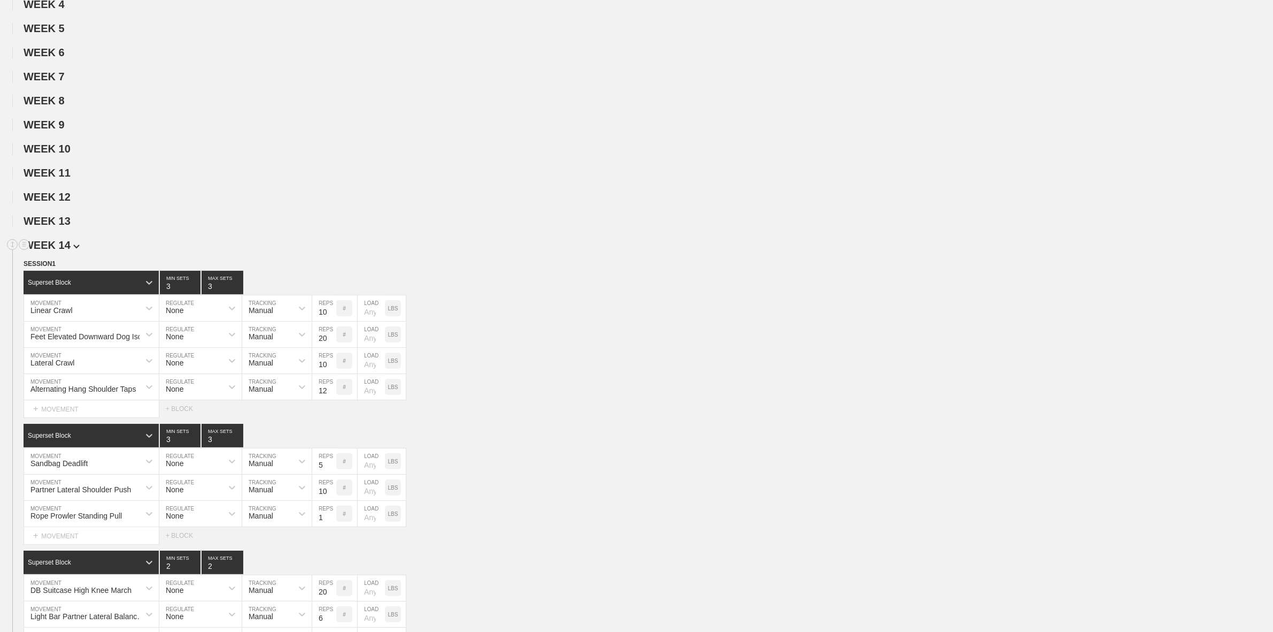
click at [62, 251] on span "WEEK 14" at bounding box center [52, 245] width 56 height 12
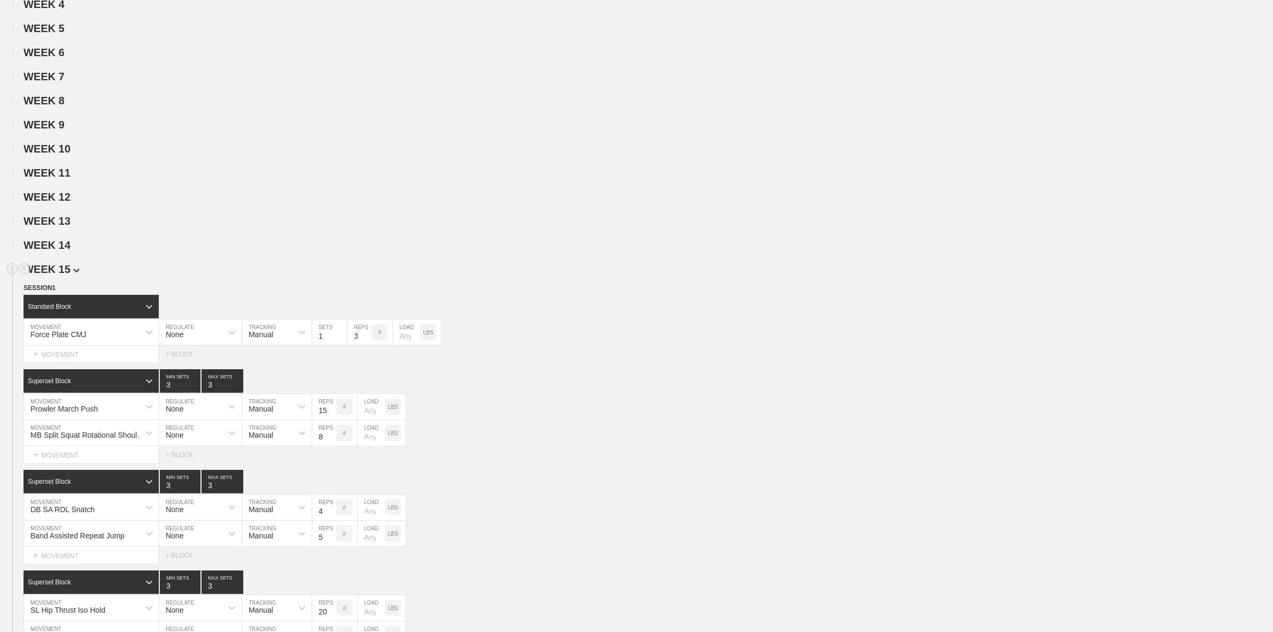
click at [61, 275] on span "WEEK 15" at bounding box center [52, 269] width 56 height 12
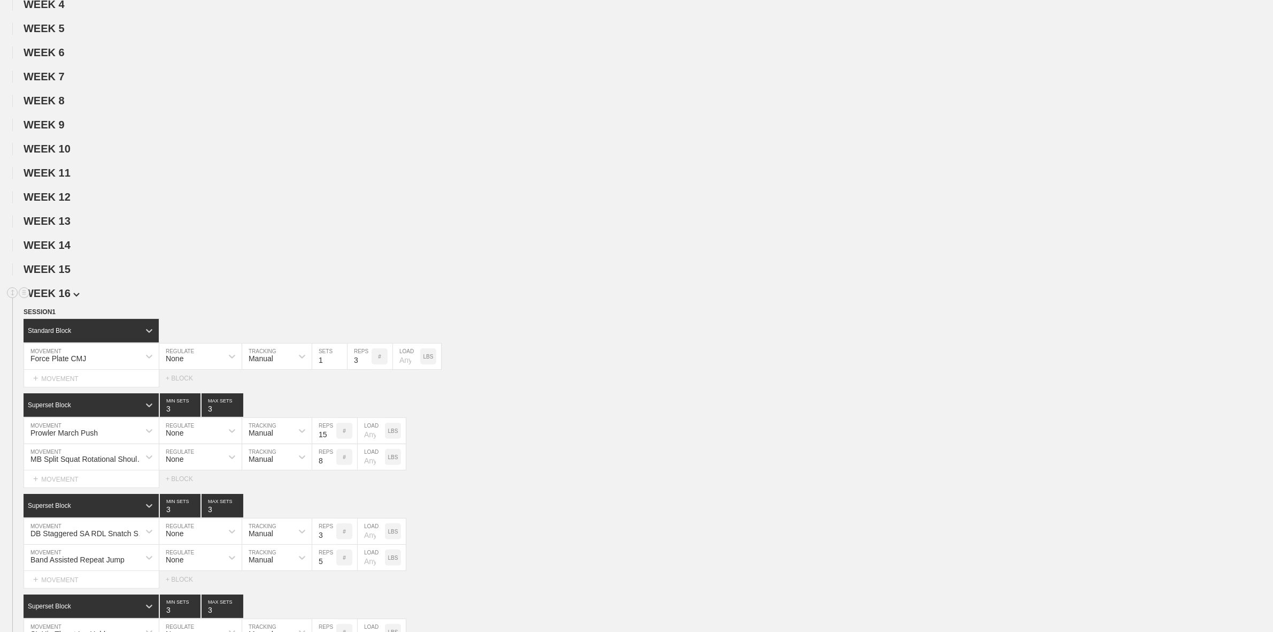
click at [61, 295] on span "WEEK 16" at bounding box center [52, 293] width 56 height 12
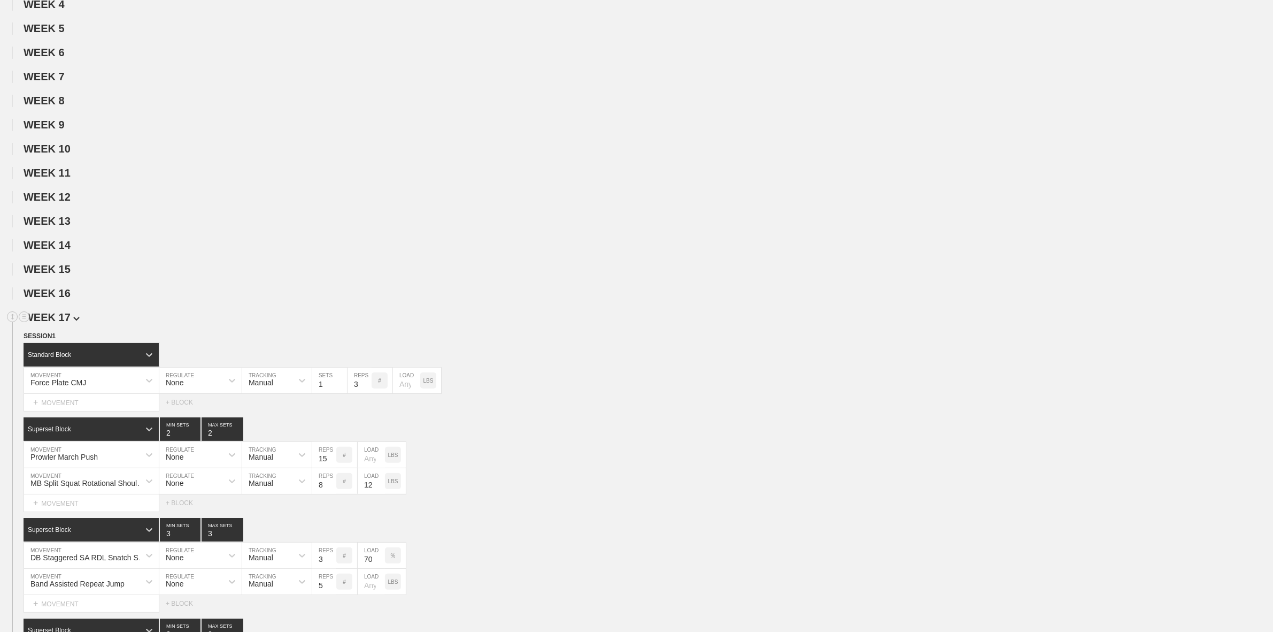
click at [58, 319] on span "WEEK 17" at bounding box center [52, 317] width 56 height 12
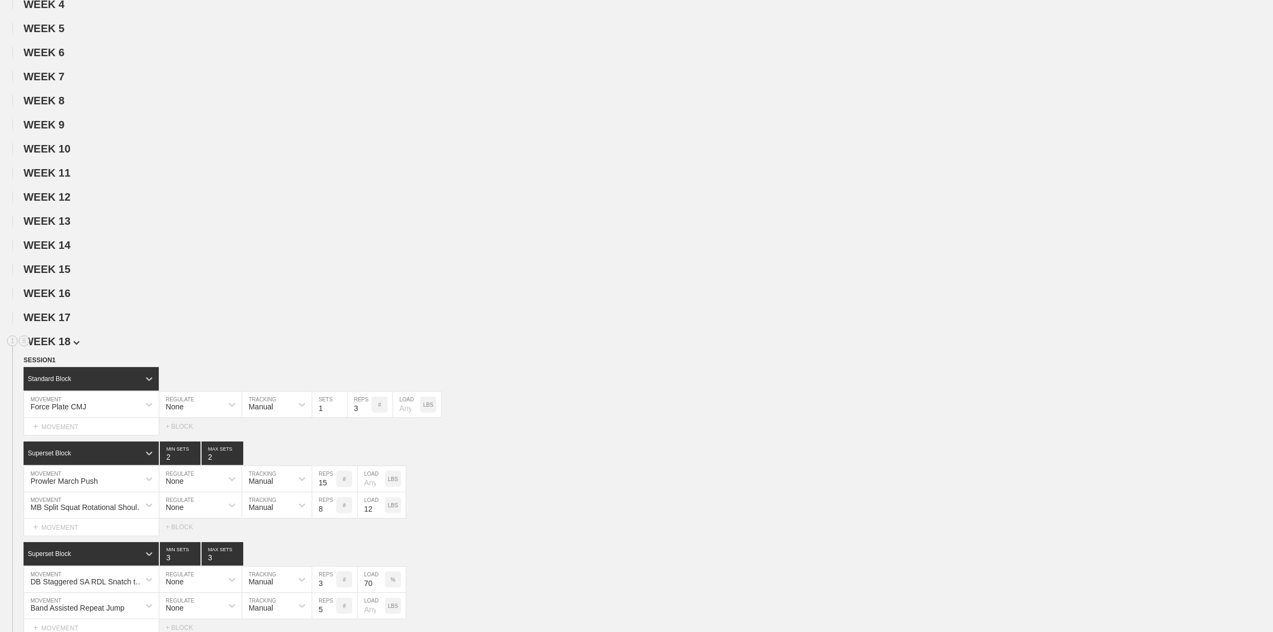
click at [58, 347] on span "WEEK 18" at bounding box center [52, 341] width 56 height 12
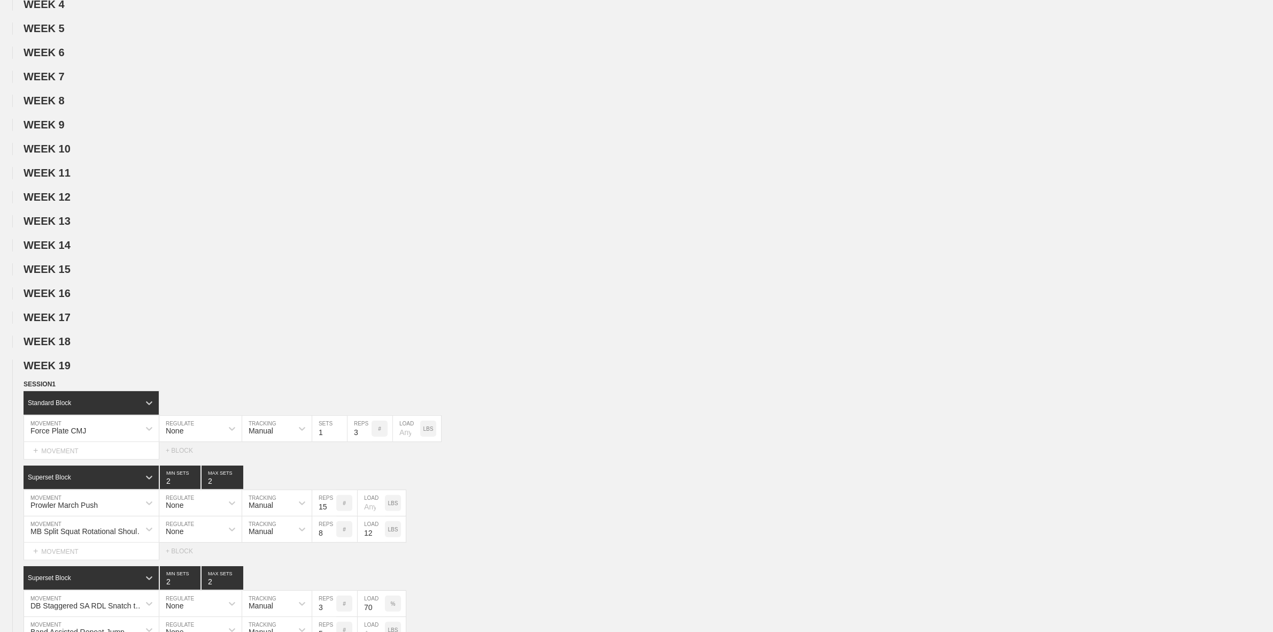
scroll to position [0, 0]
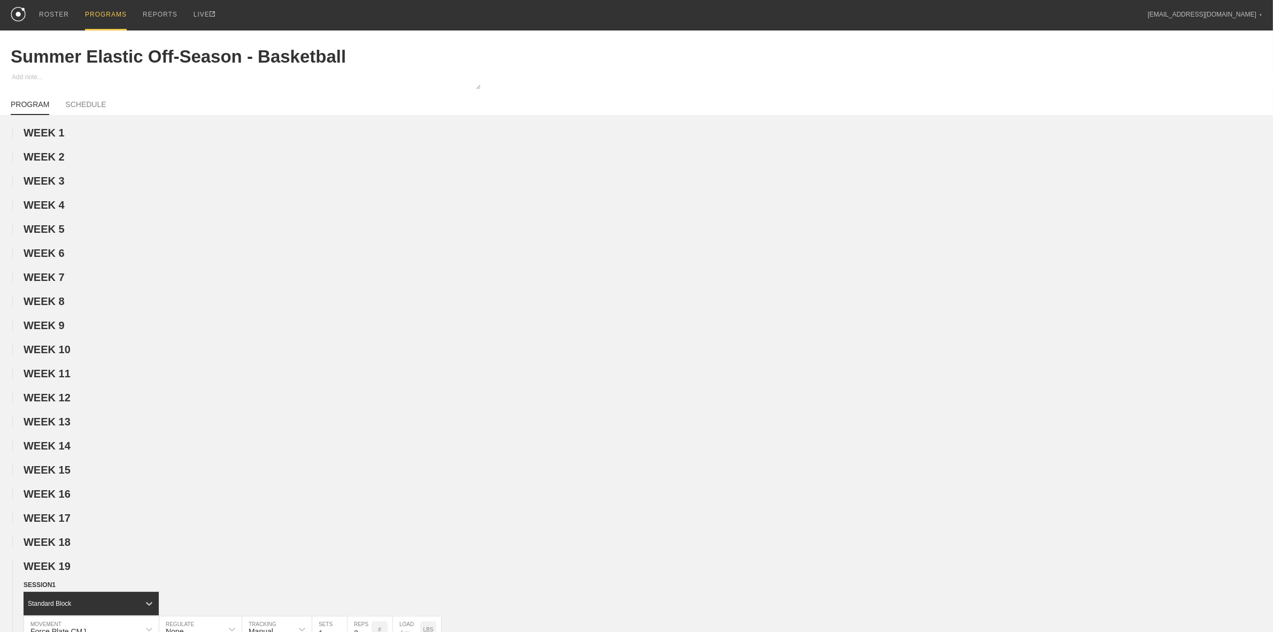
click at [99, 18] on div "PROGRAMS" at bounding box center [106, 15] width 42 height 30
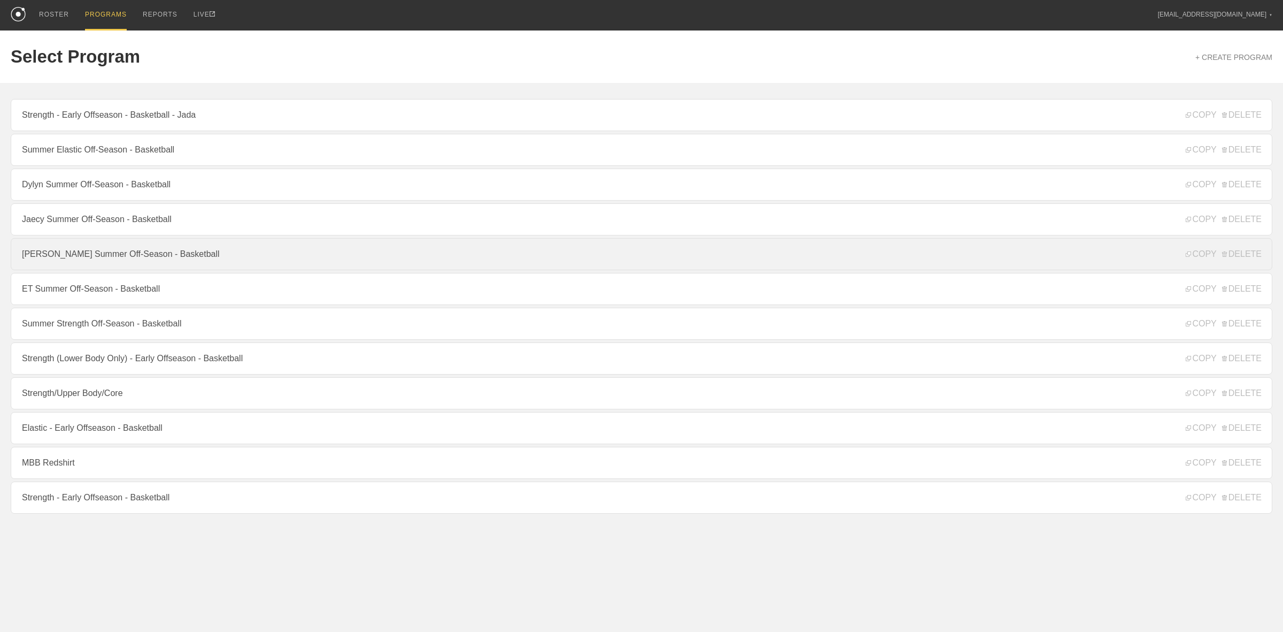
click at [84, 264] on link "[PERSON_NAME] Summer Off-Season - Basketball" at bounding box center [642, 254] width 1262 height 32
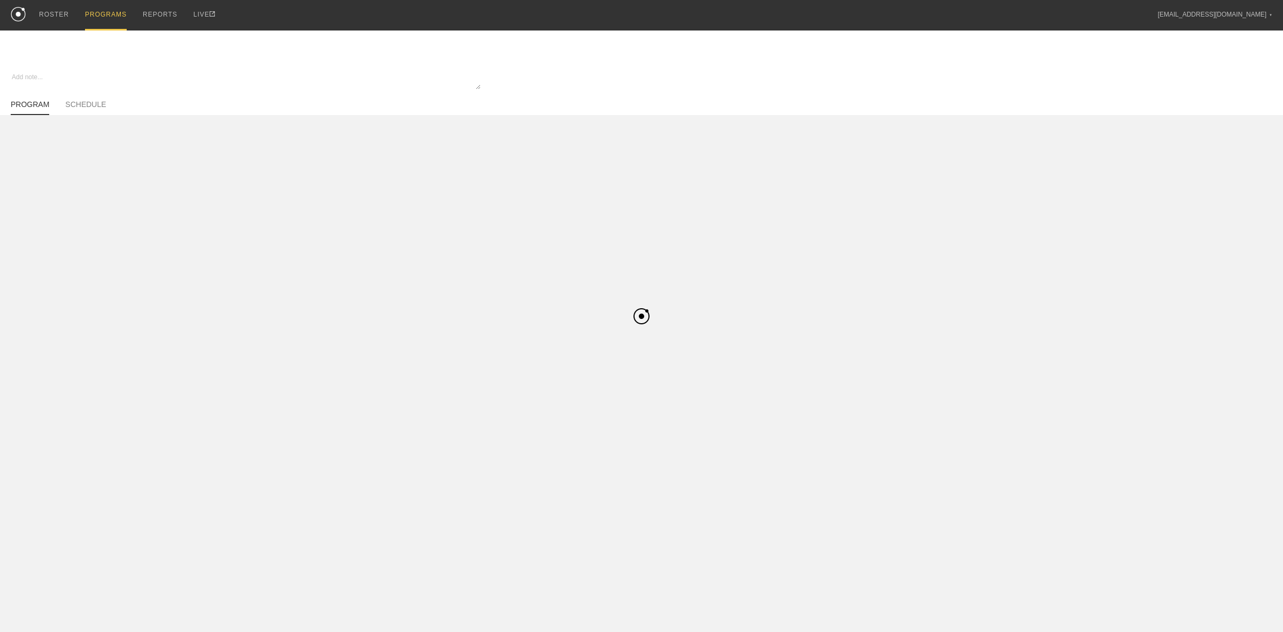
type textarea "x"
type input "[PERSON_NAME] Summer Off-Season - Basketball"
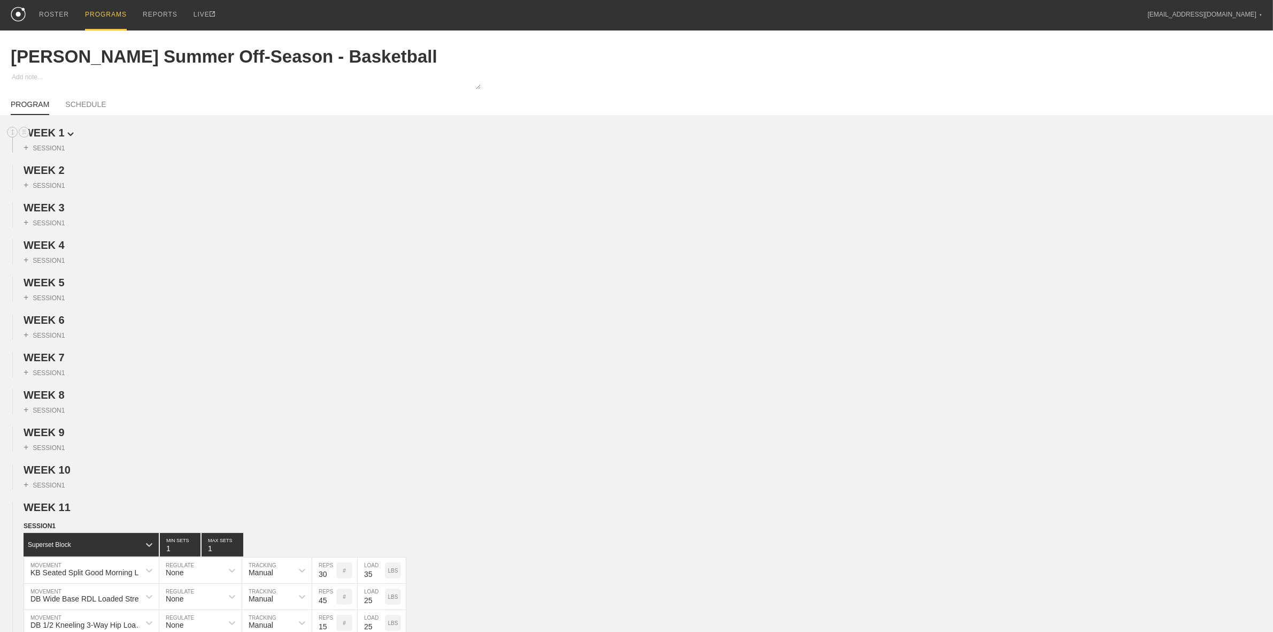
click at [54, 134] on span "WEEK 1" at bounding box center [49, 133] width 50 height 12
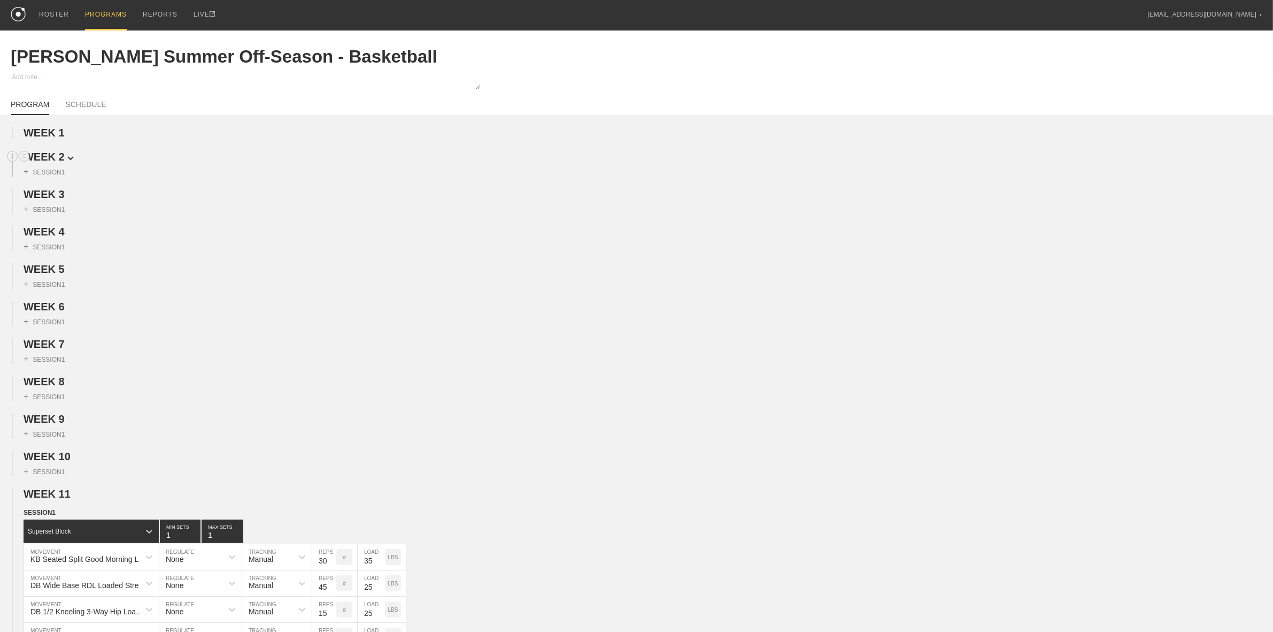
click at [57, 157] on span "WEEK 2" at bounding box center [49, 157] width 50 height 12
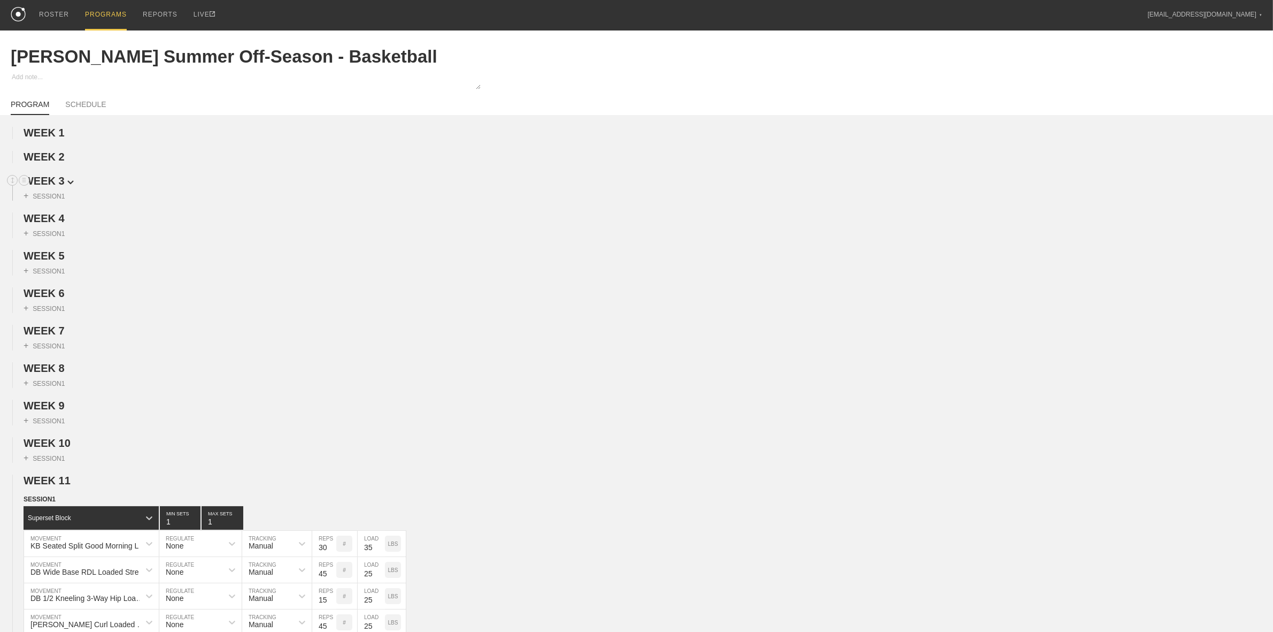
click at [54, 183] on span "WEEK 3" at bounding box center [49, 181] width 50 height 12
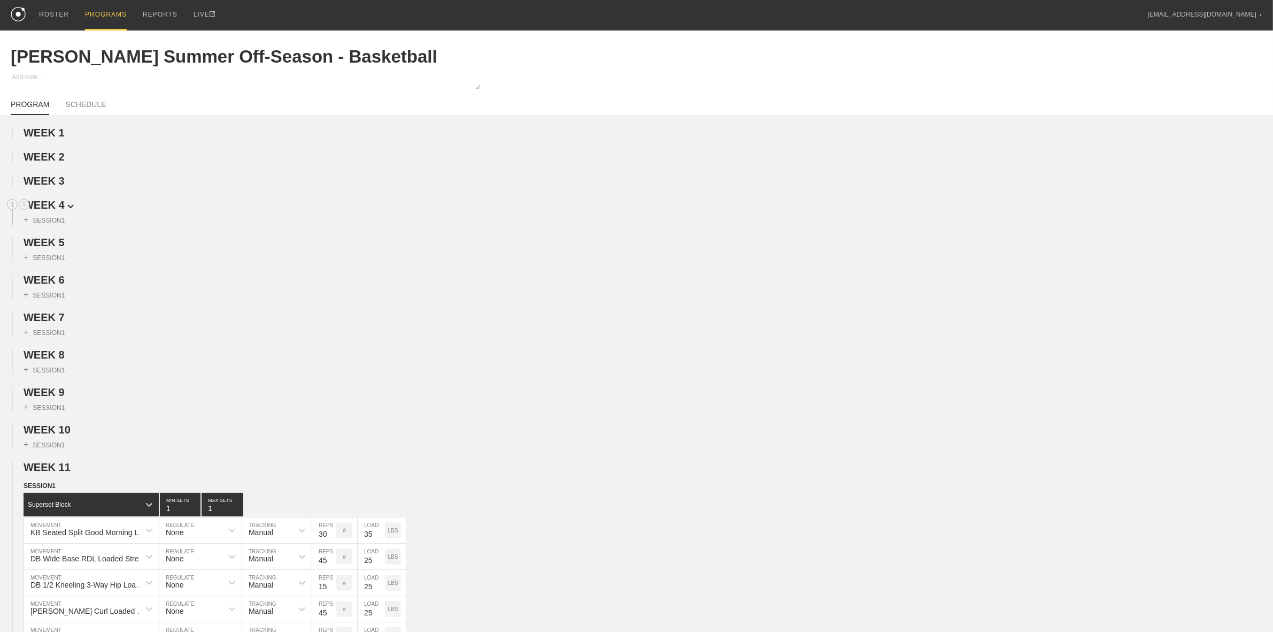
click at [51, 204] on span "WEEK 4" at bounding box center [49, 205] width 50 height 12
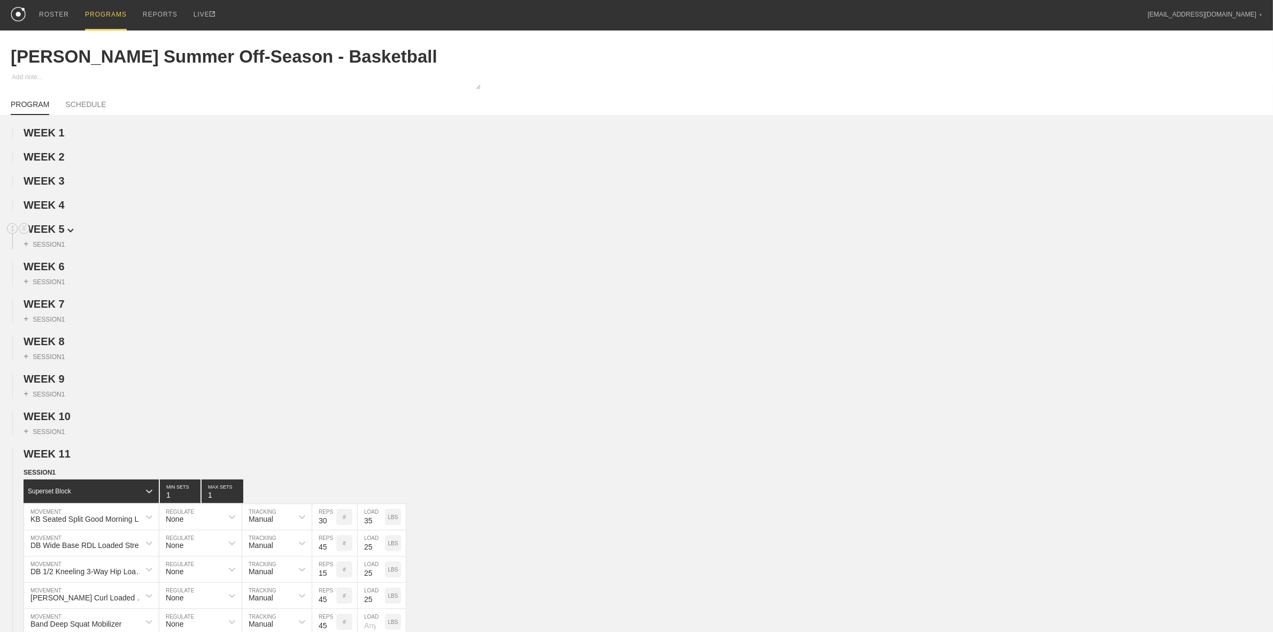
click at [51, 226] on span "WEEK 5" at bounding box center [49, 229] width 50 height 12
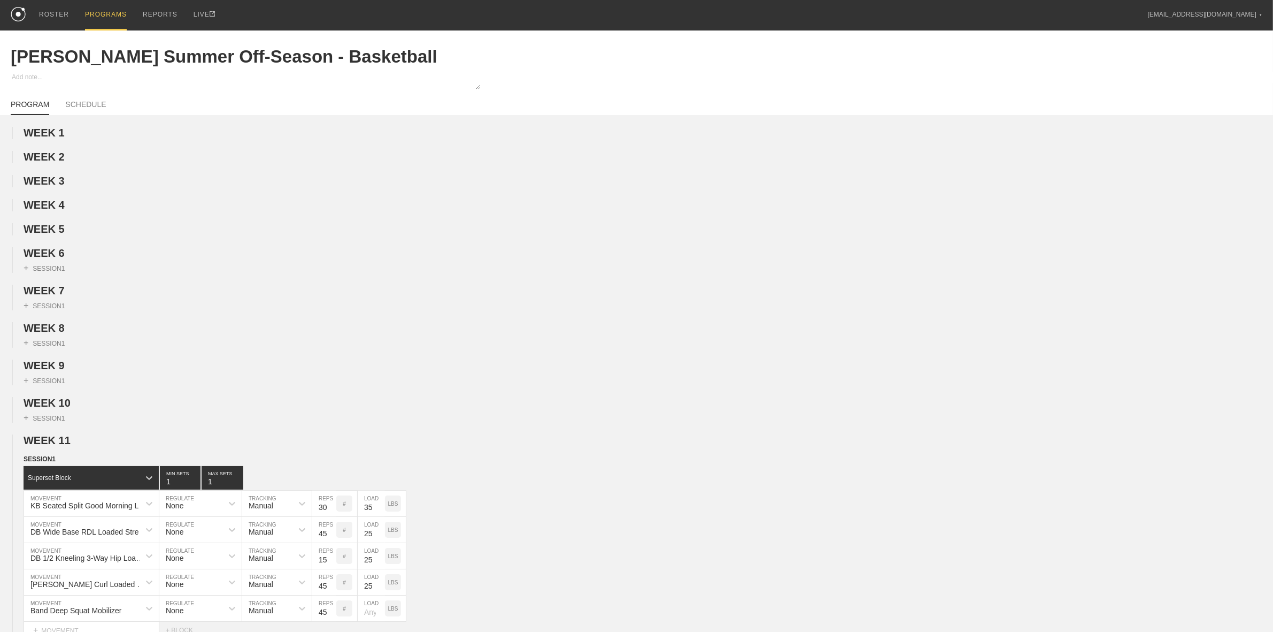
click at [56, 259] on span "WEEK 6" at bounding box center [49, 253] width 50 height 12
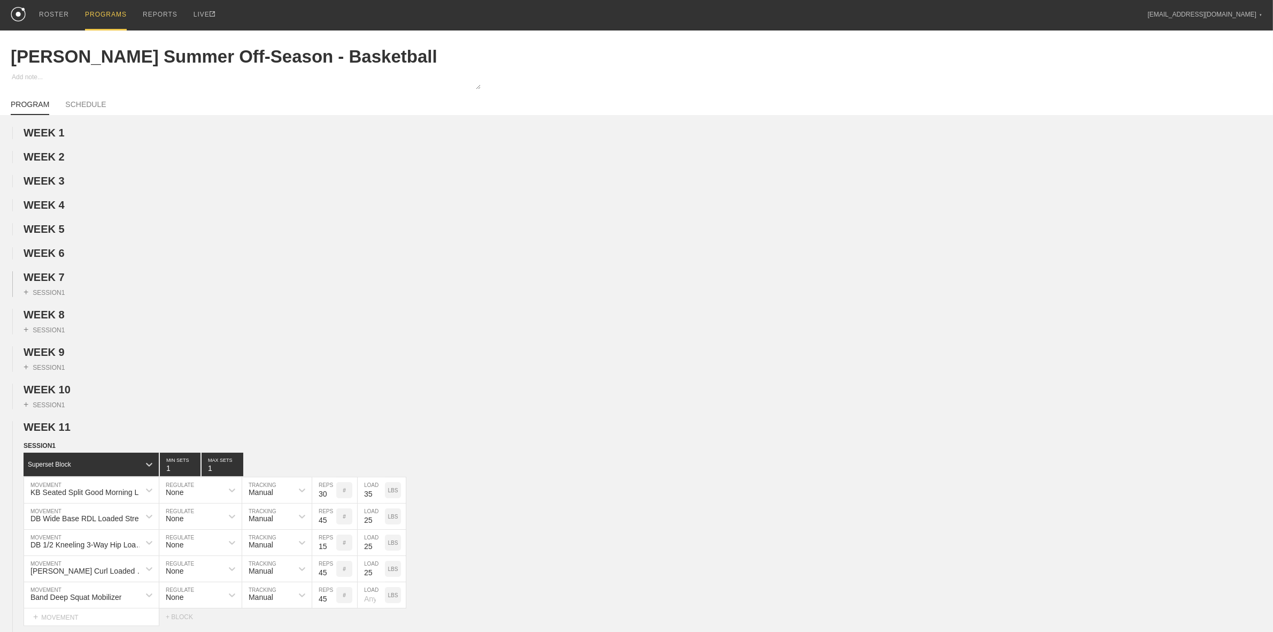
click at [51, 289] on div "+ SESSION 1" at bounding box center [636, 289] width 1273 height 13
click at [60, 274] on h2 "WEEK 7" at bounding box center [649, 277] width 1250 height 12
click at [60, 281] on span "WEEK 7" at bounding box center [49, 277] width 50 height 12
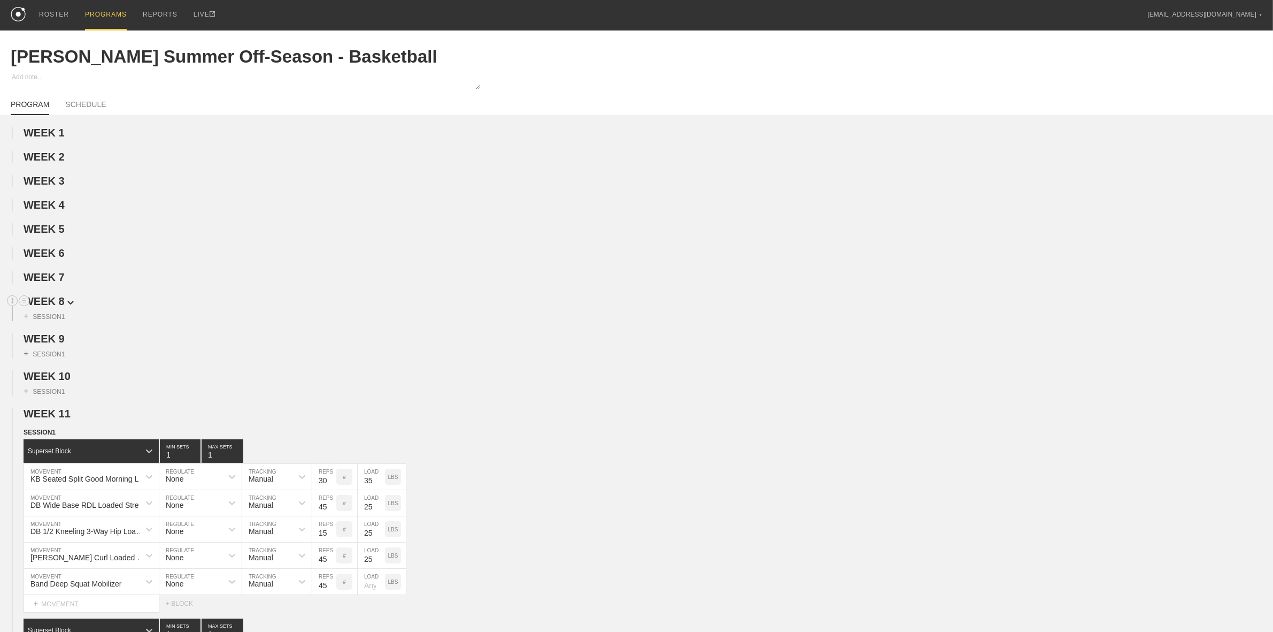
click at [55, 305] on span "WEEK 8" at bounding box center [49, 301] width 50 height 12
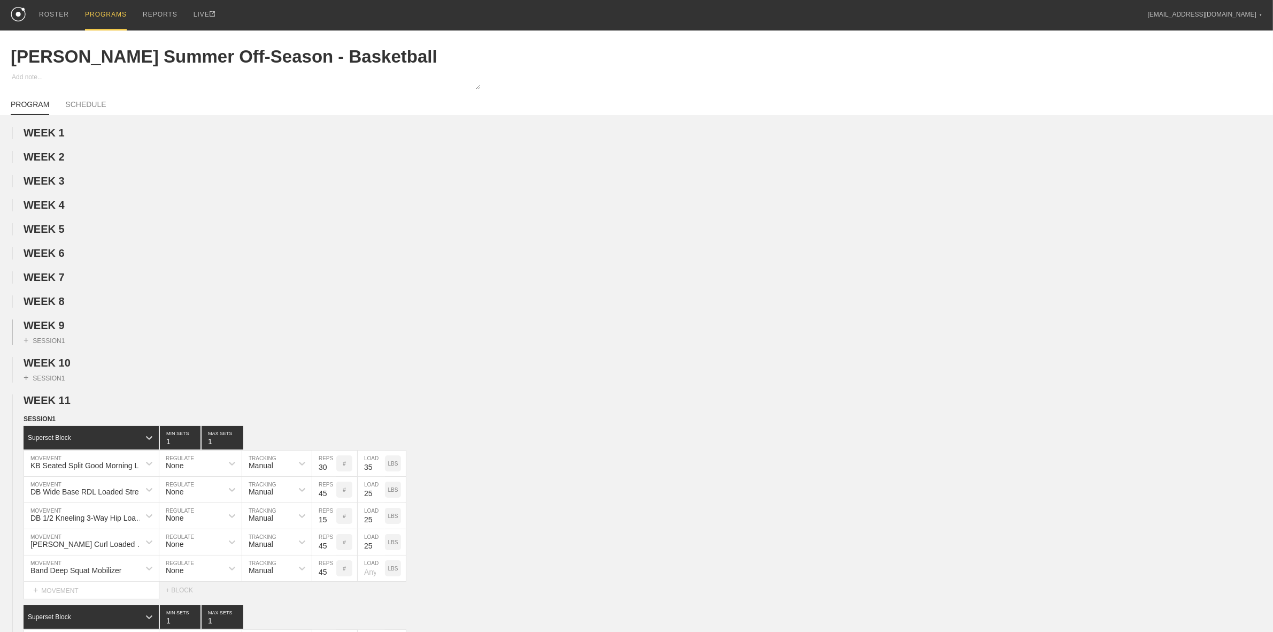
click at [52, 339] on div "+ SESSION 1" at bounding box center [636, 338] width 1273 height 13
click at [51, 331] on span "WEEK 9" at bounding box center [49, 325] width 50 height 12
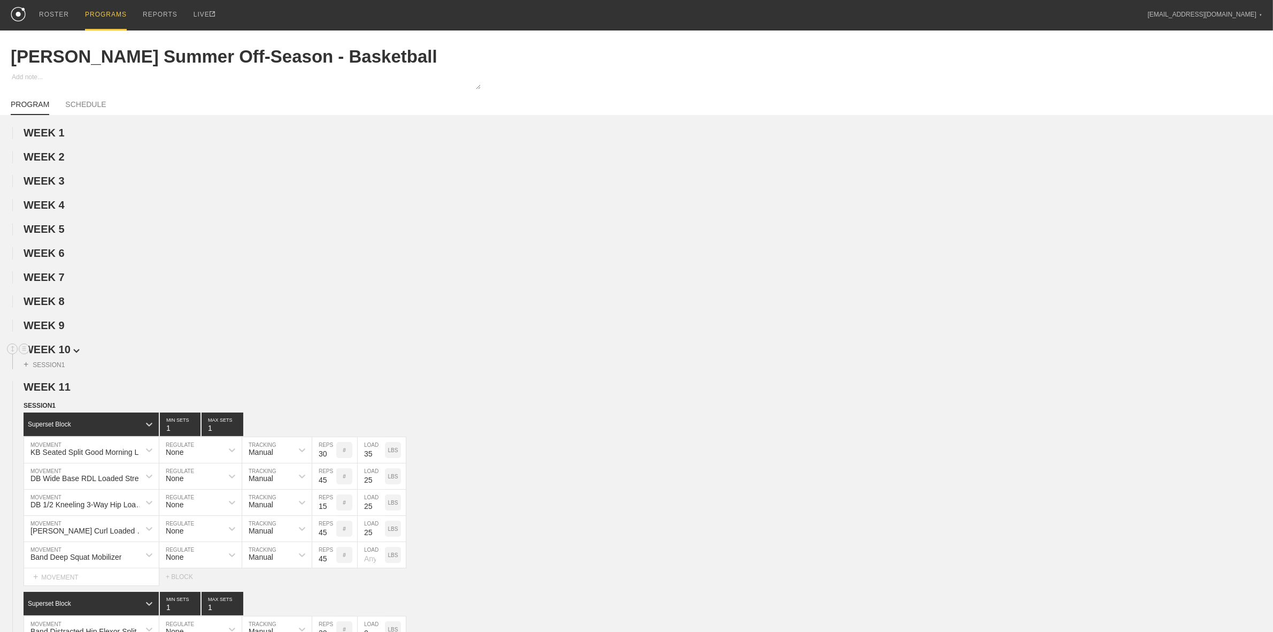
click at [53, 352] on span "WEEK 10" at bounding box center [52, 349] width 56 height 12
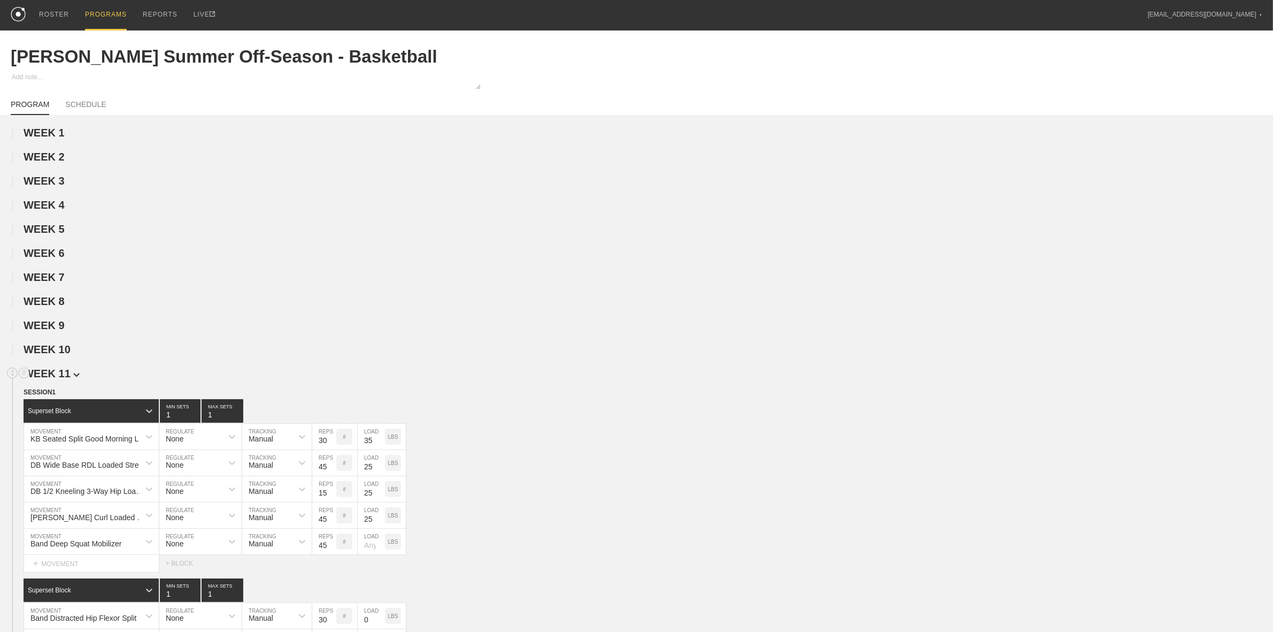
click at [55, 377] on span "WEEK 11" at bounding box center [52, 373] width 56 height 12
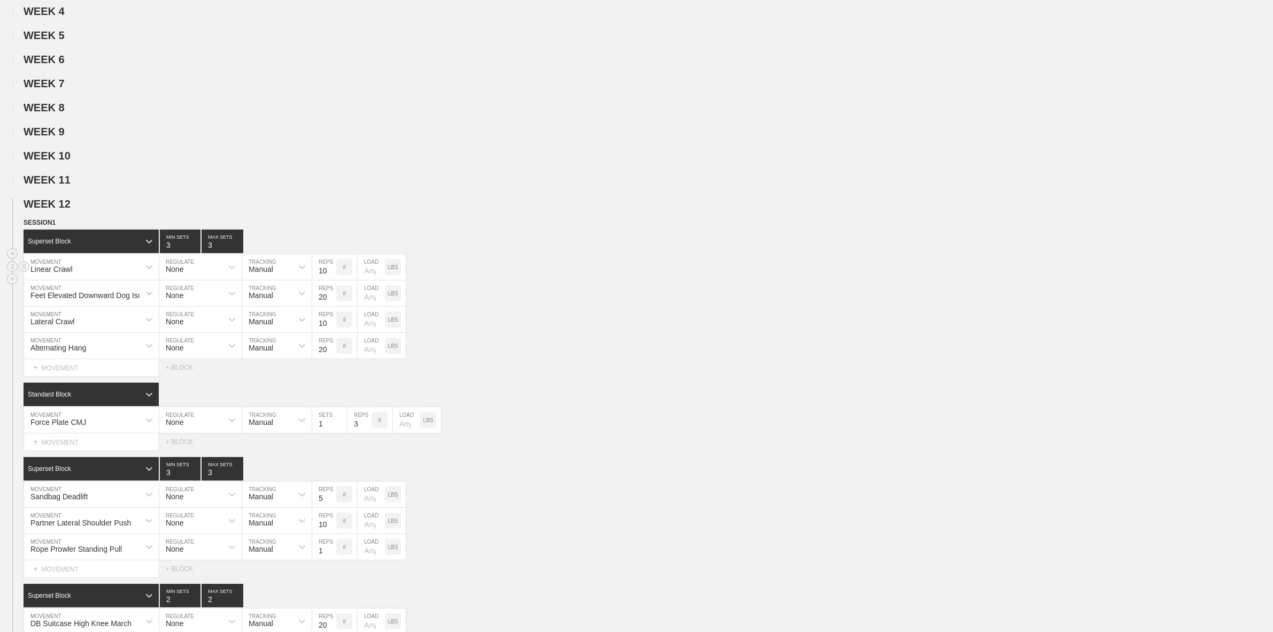
scroll to position [201, 0]
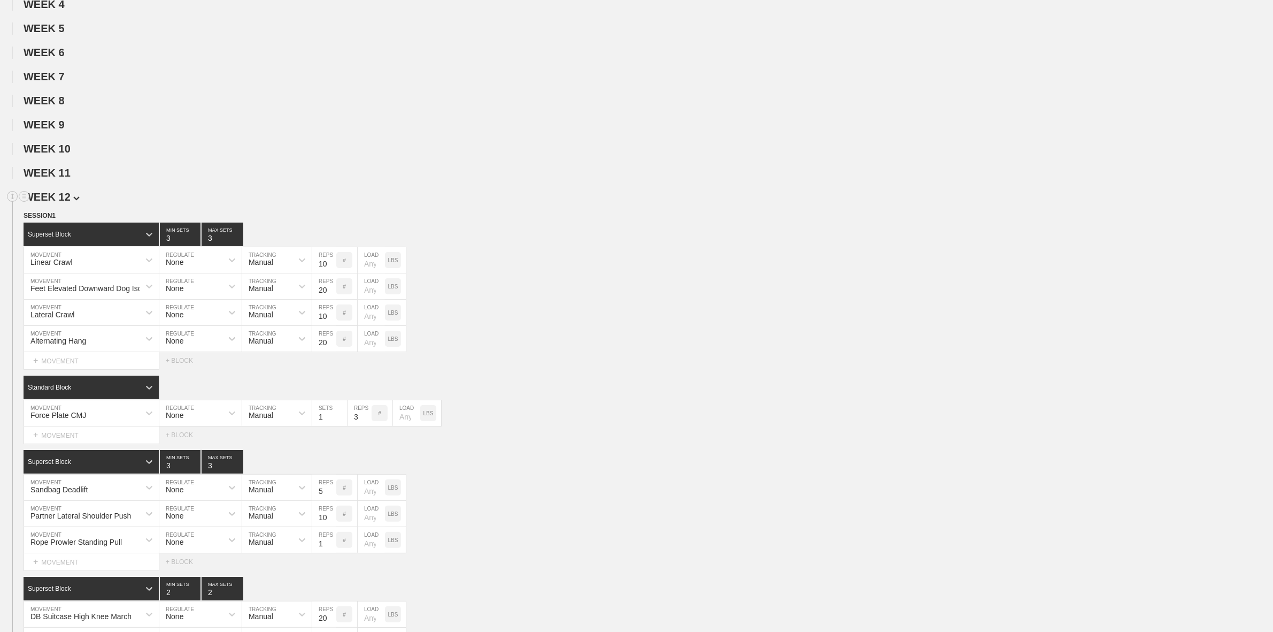
click at [52, 199] on span "WEEK 12" at bounding box center [52, 197] width 56 height 12
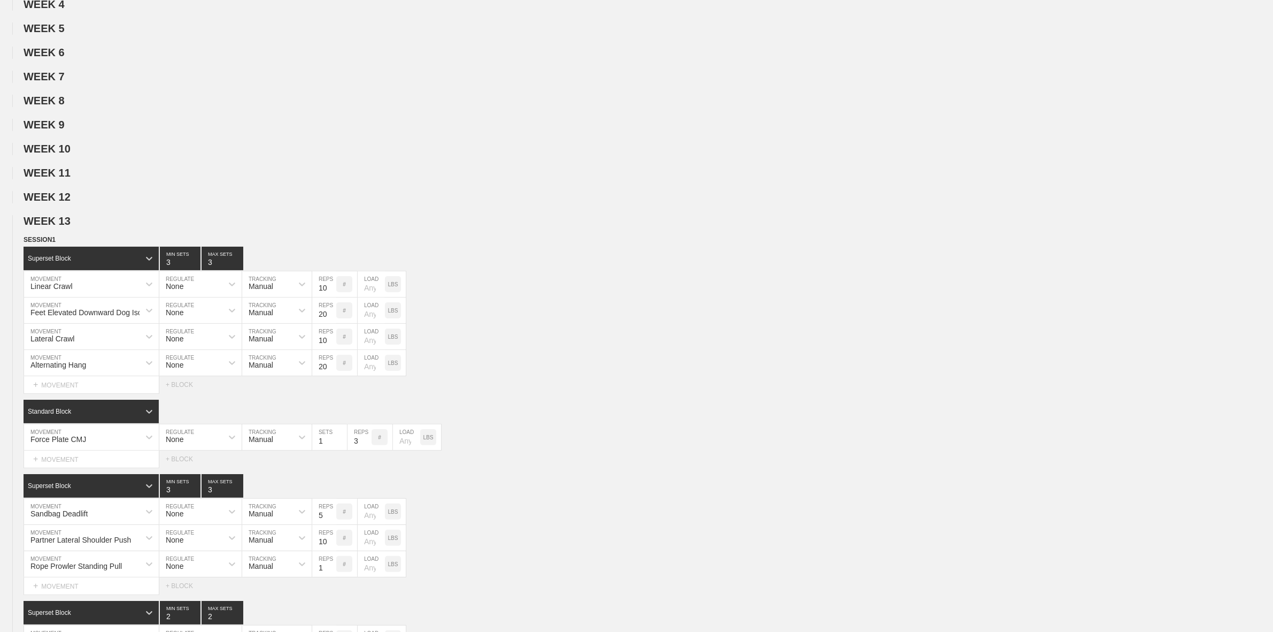
click at [59, 227] on span "WEEK 13" at bounding box center [52, 221] width 56 height 12
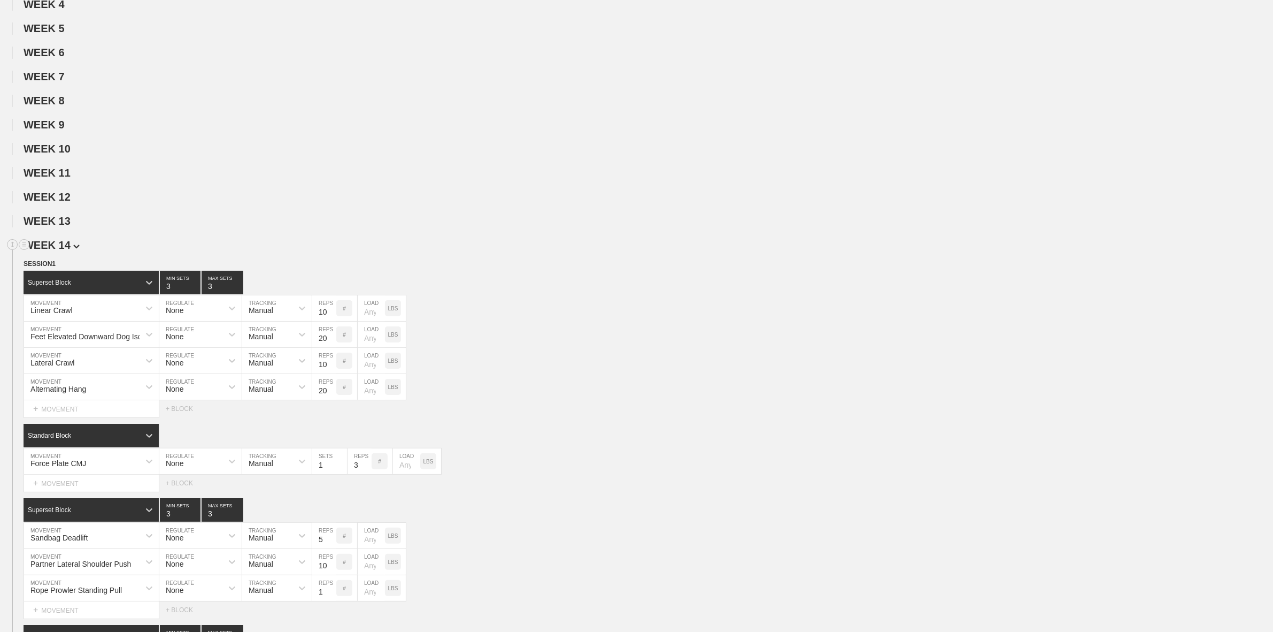
click at [59, 251] on span "WEEK 14" at bounding box center [52, 245] width 56 height 12
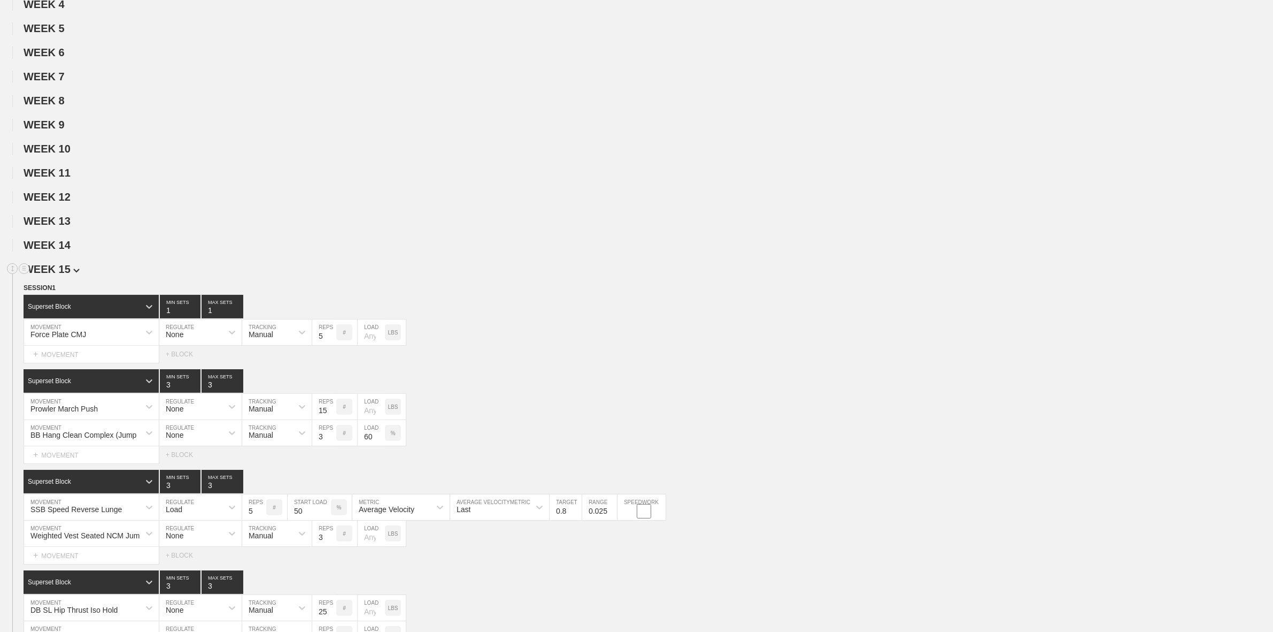
click at [58, 273] on span "WEEK 15" at bounding box center [52, 269] width 56 height 12
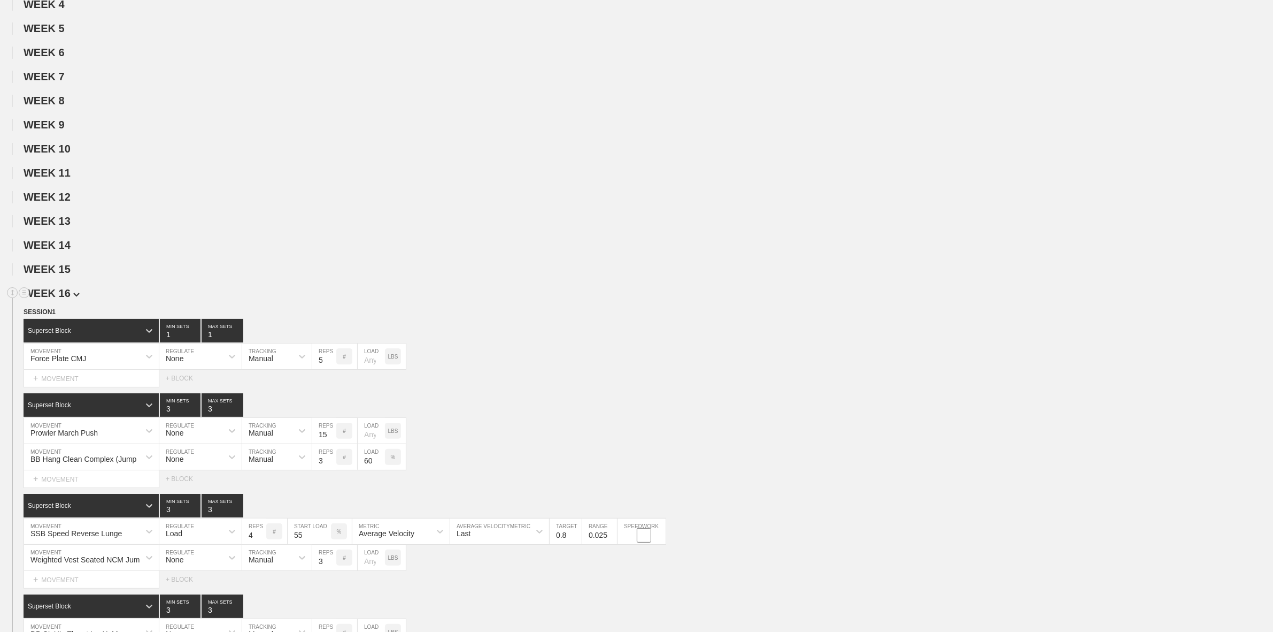
click at [59, 299] on span "WEEK 16" at bounding box center [52, 293] width 56 height 12
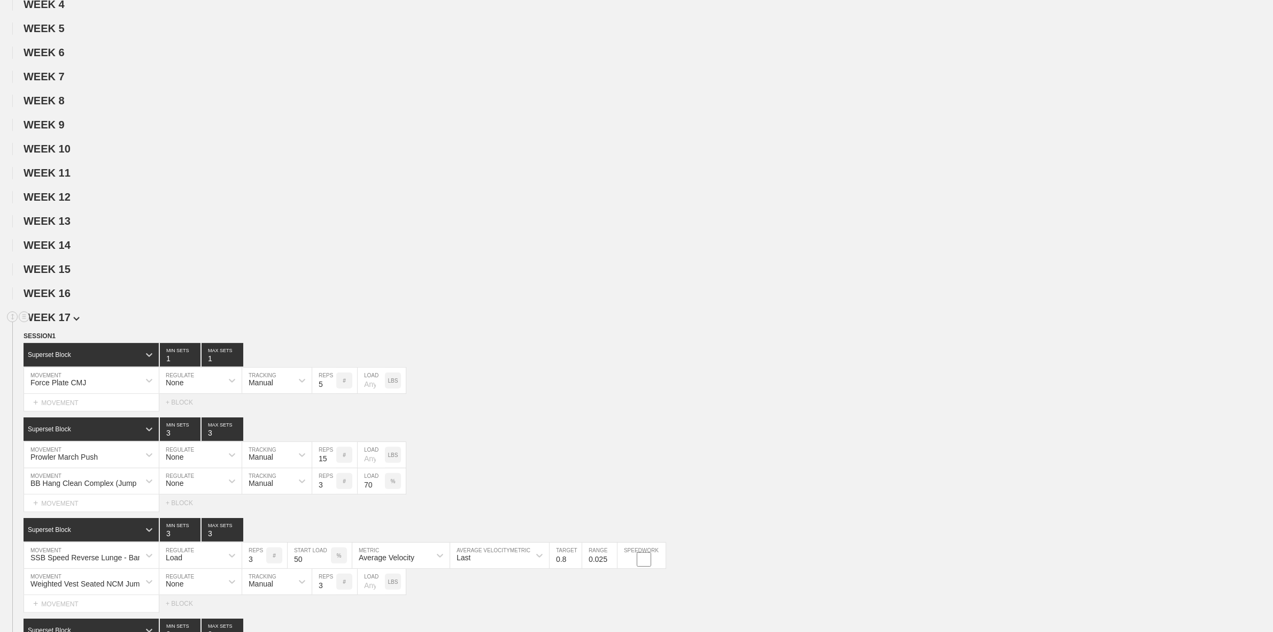
click at [59, 322] on span "WEEK 17" at bounding box center [52, 317] width 56 height 12
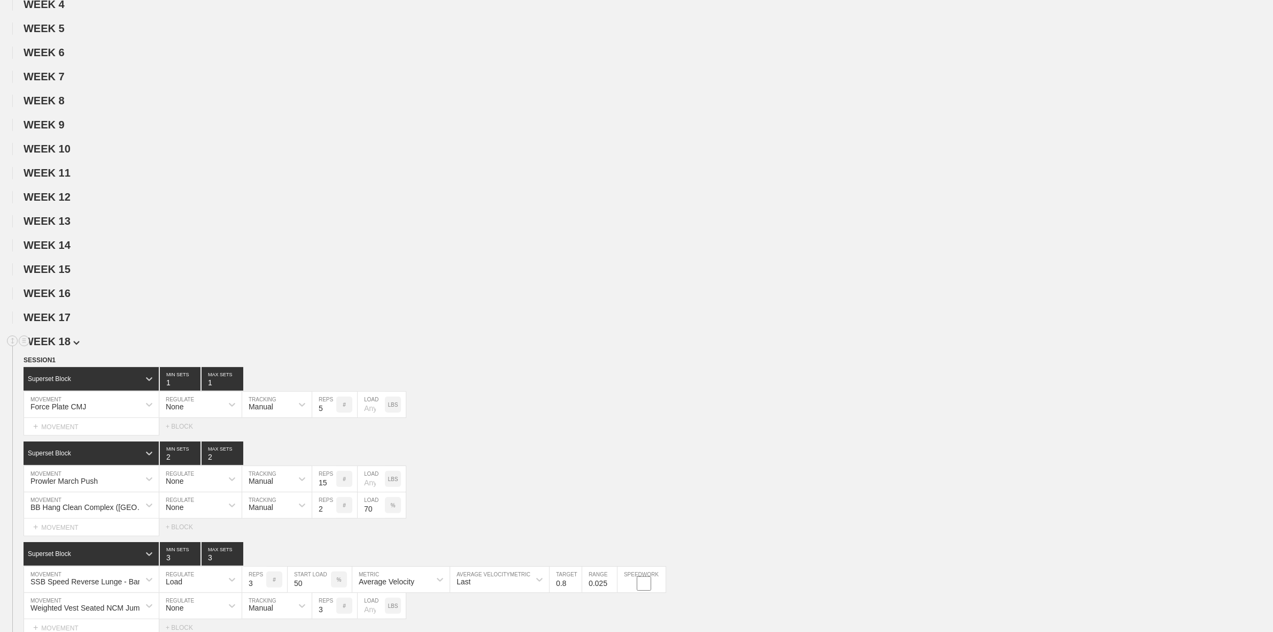
click at [60, 347] on span "WEEK 18" at bounding box center [52, 341] width 56 height 12
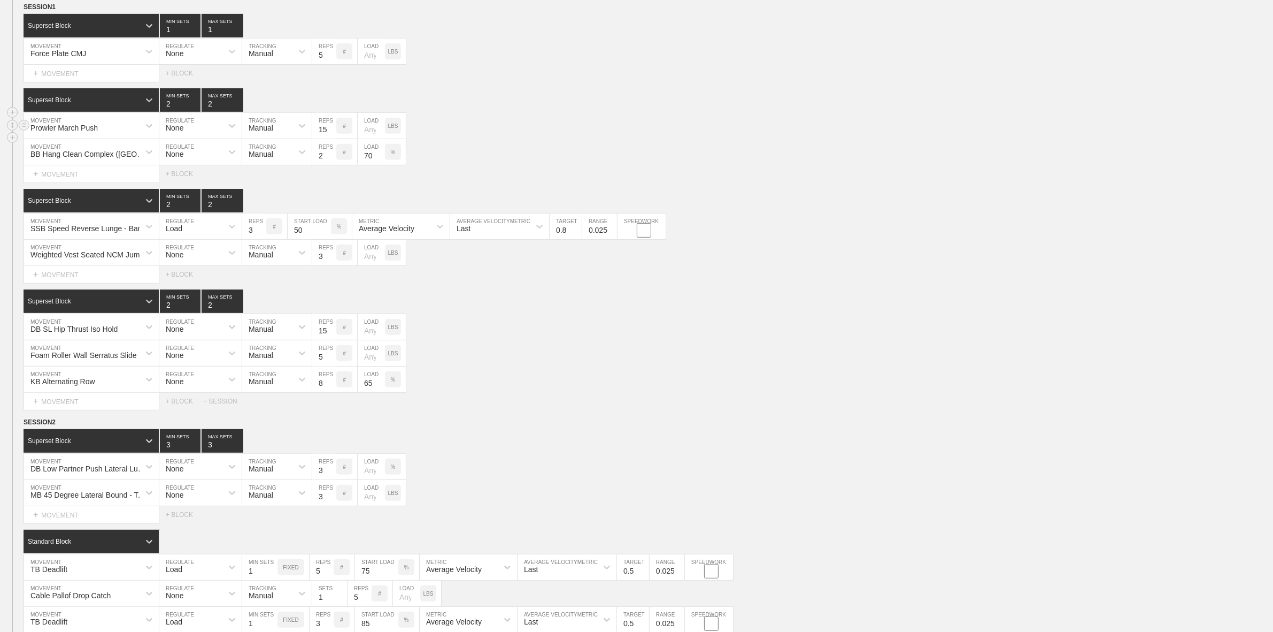
scroll to position [602, 0]
